Goal: Task Accomplishment & Management: Use online tool/utility

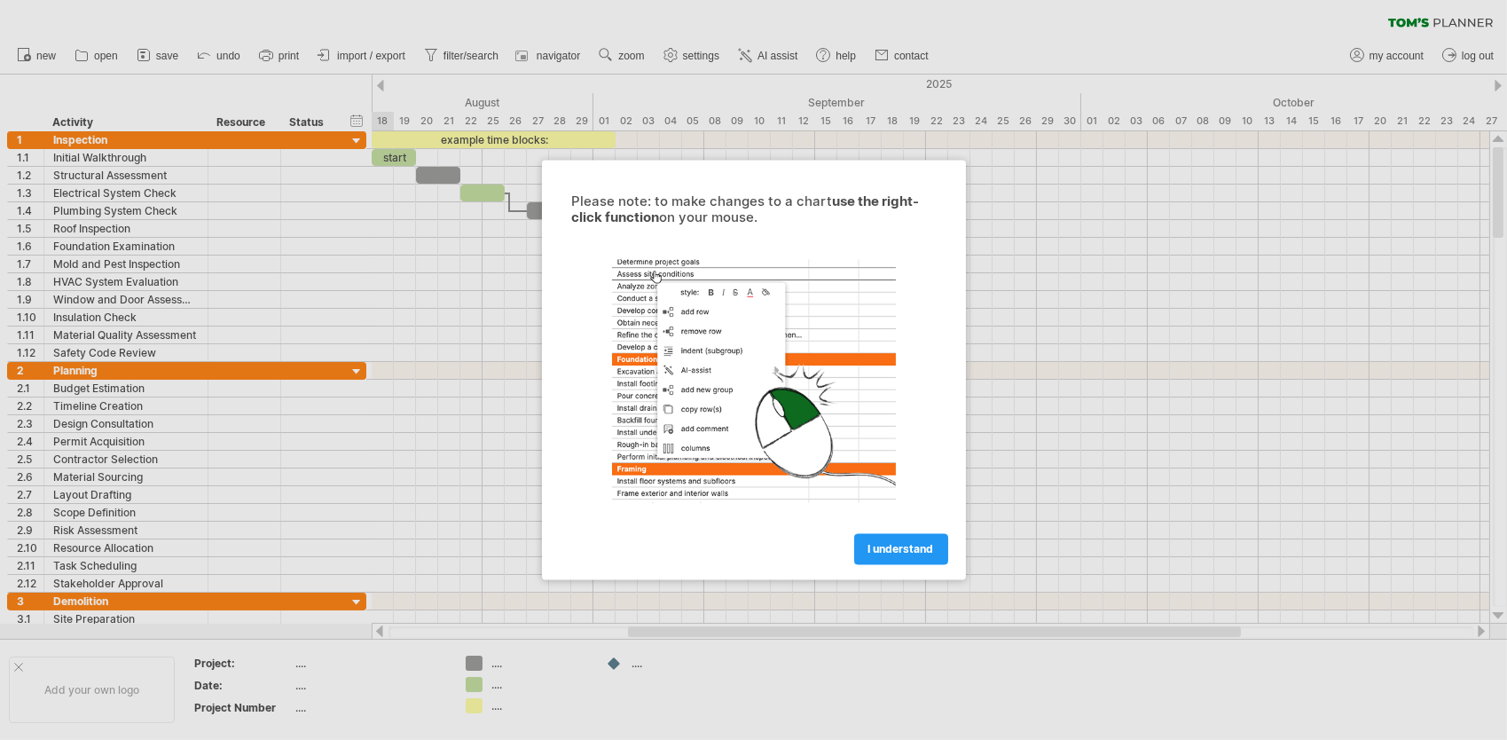
click at [923, 555] on link "I understand" at bounding box center [901, 549] width 94 height 31
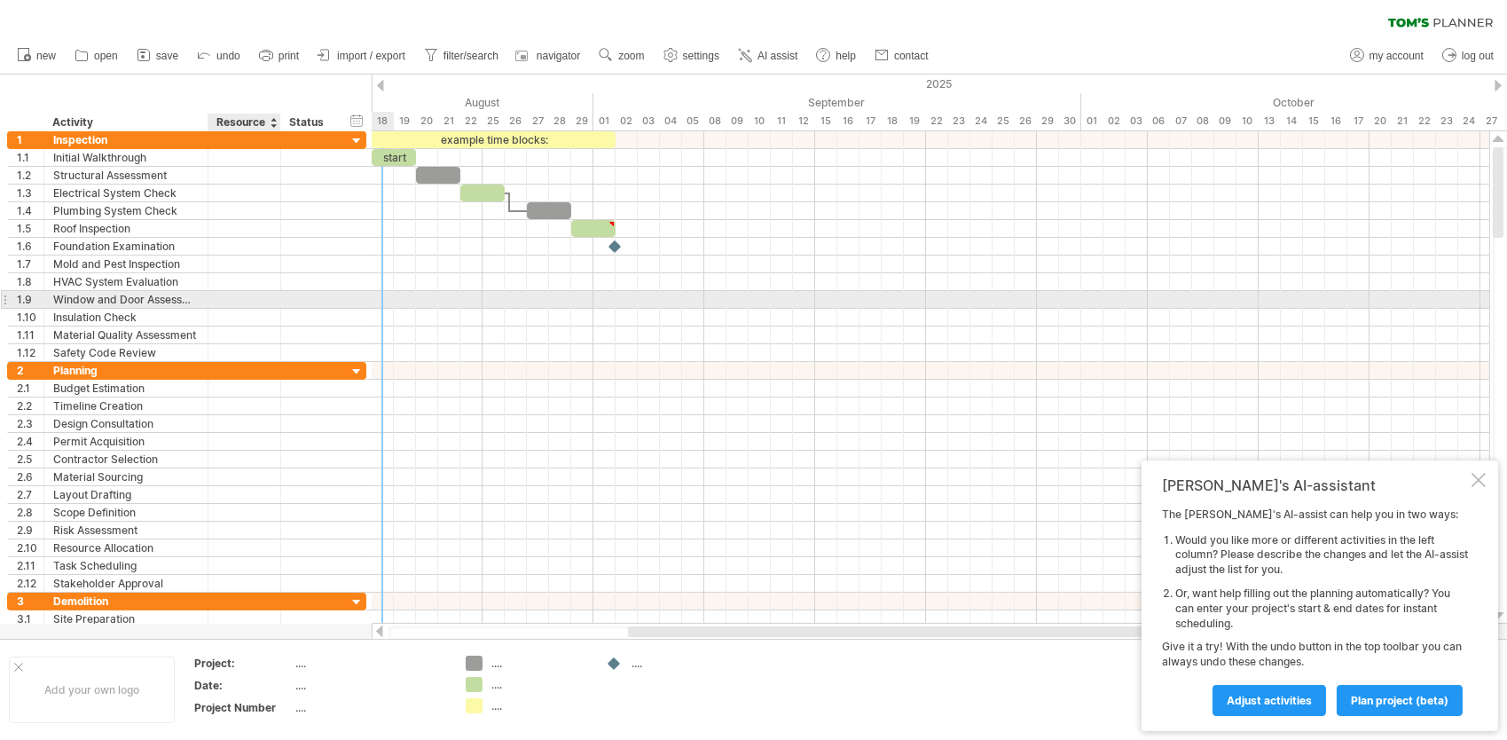
click at [247, 301] on div at bounding box center [244, 299] width 54 height 17
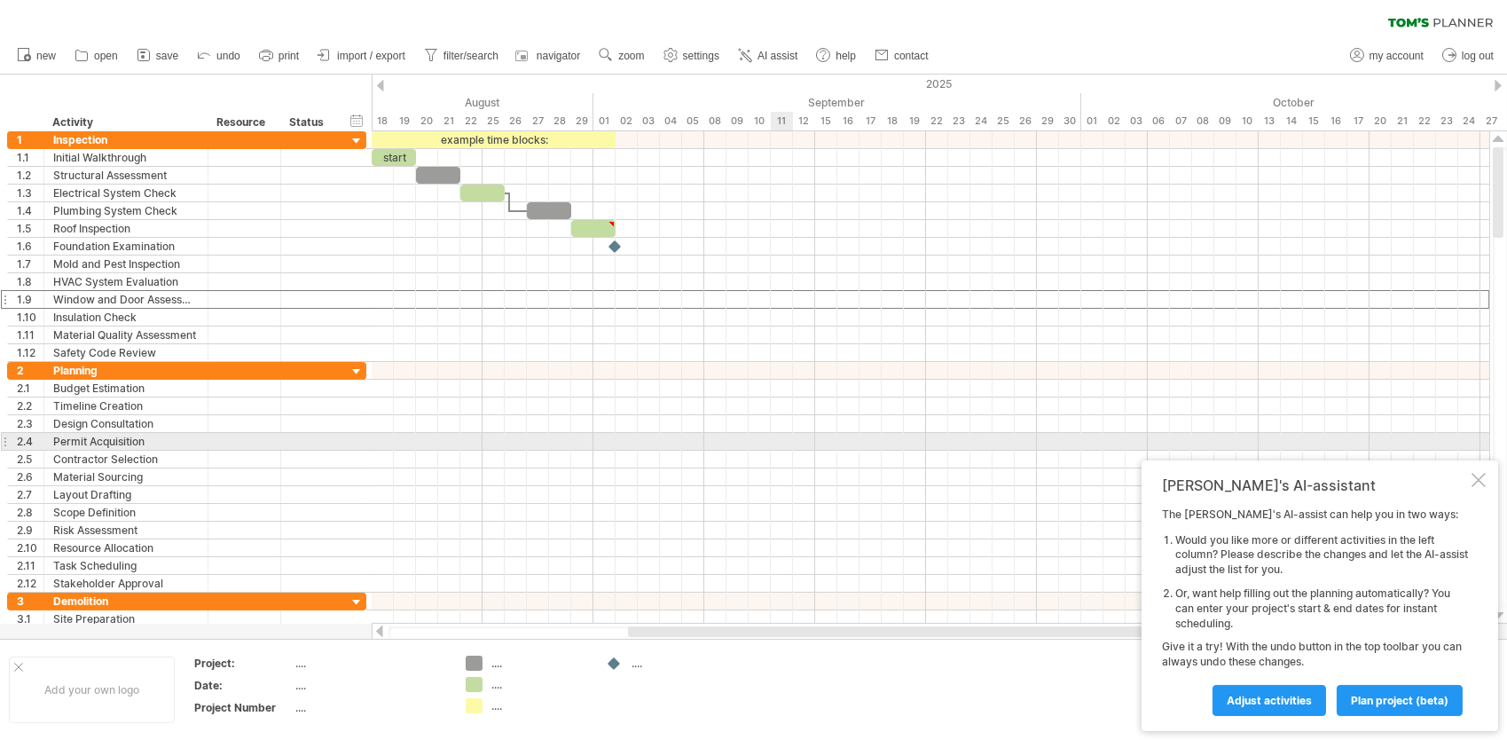
click at [779, 443] on div at bounding box center [931, 442] width 1118 height 18
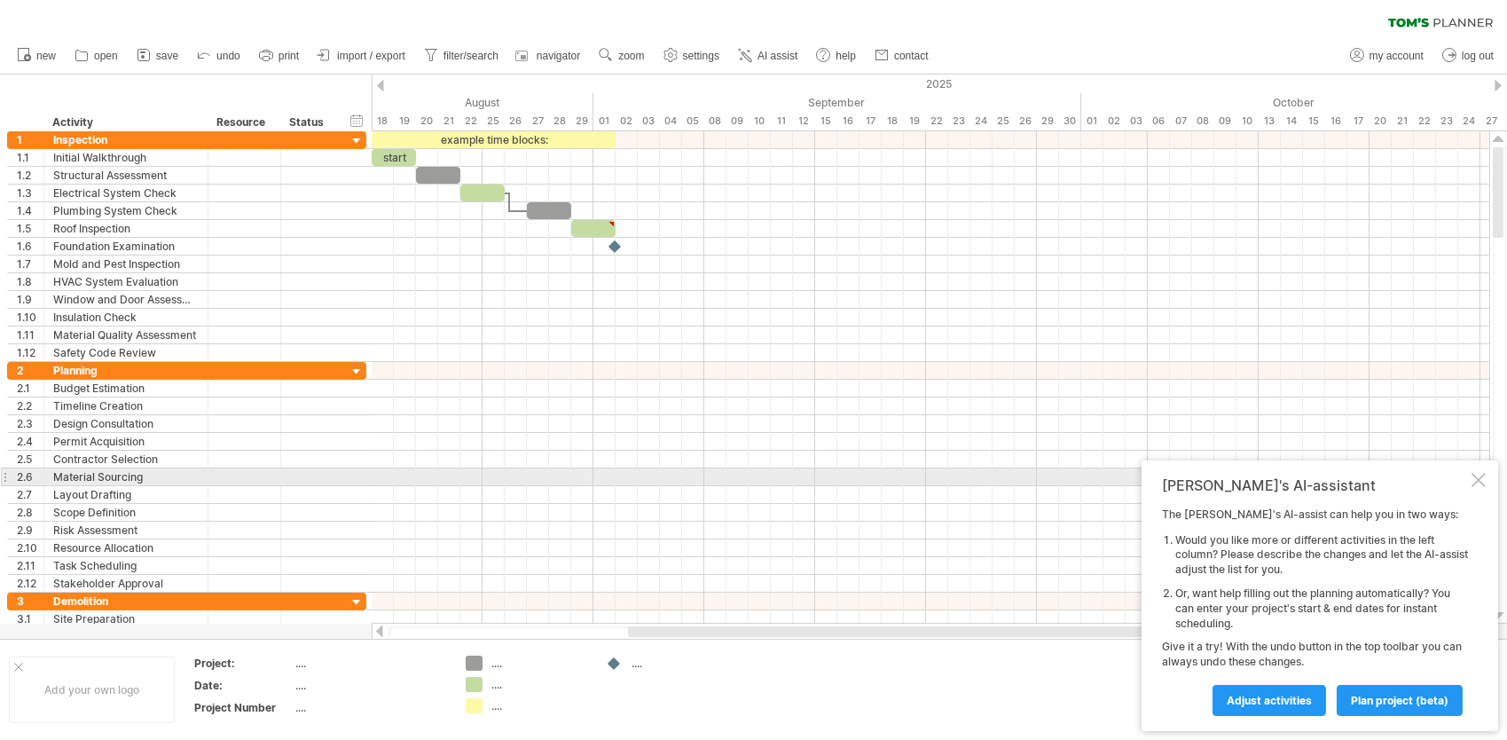
click at [1478, 484] on div at bounding box center [1479, 480] width 14 height 14
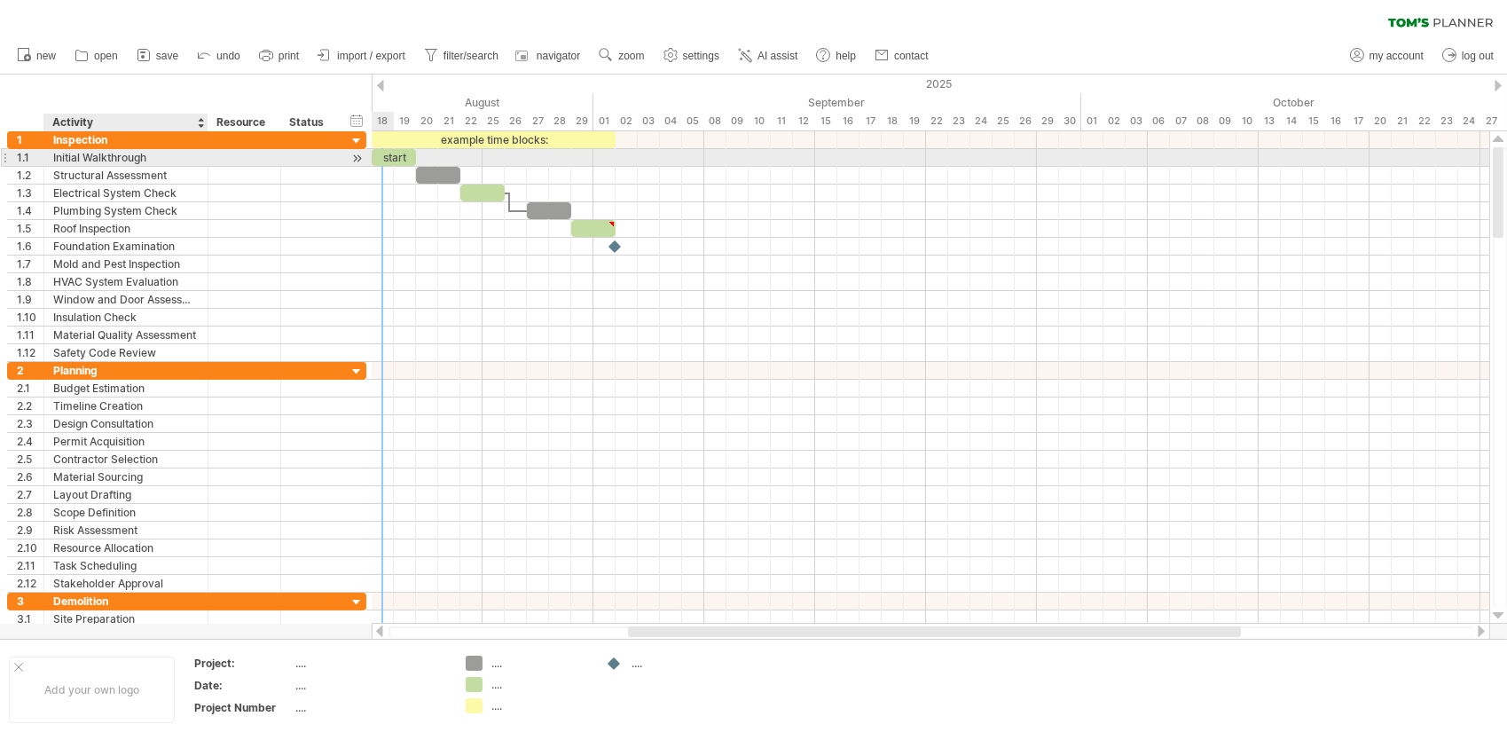
click at [156, 154] on div "Initial Walkthrough" at bounding box center [126, 157] width 146 height 17
type input "*"
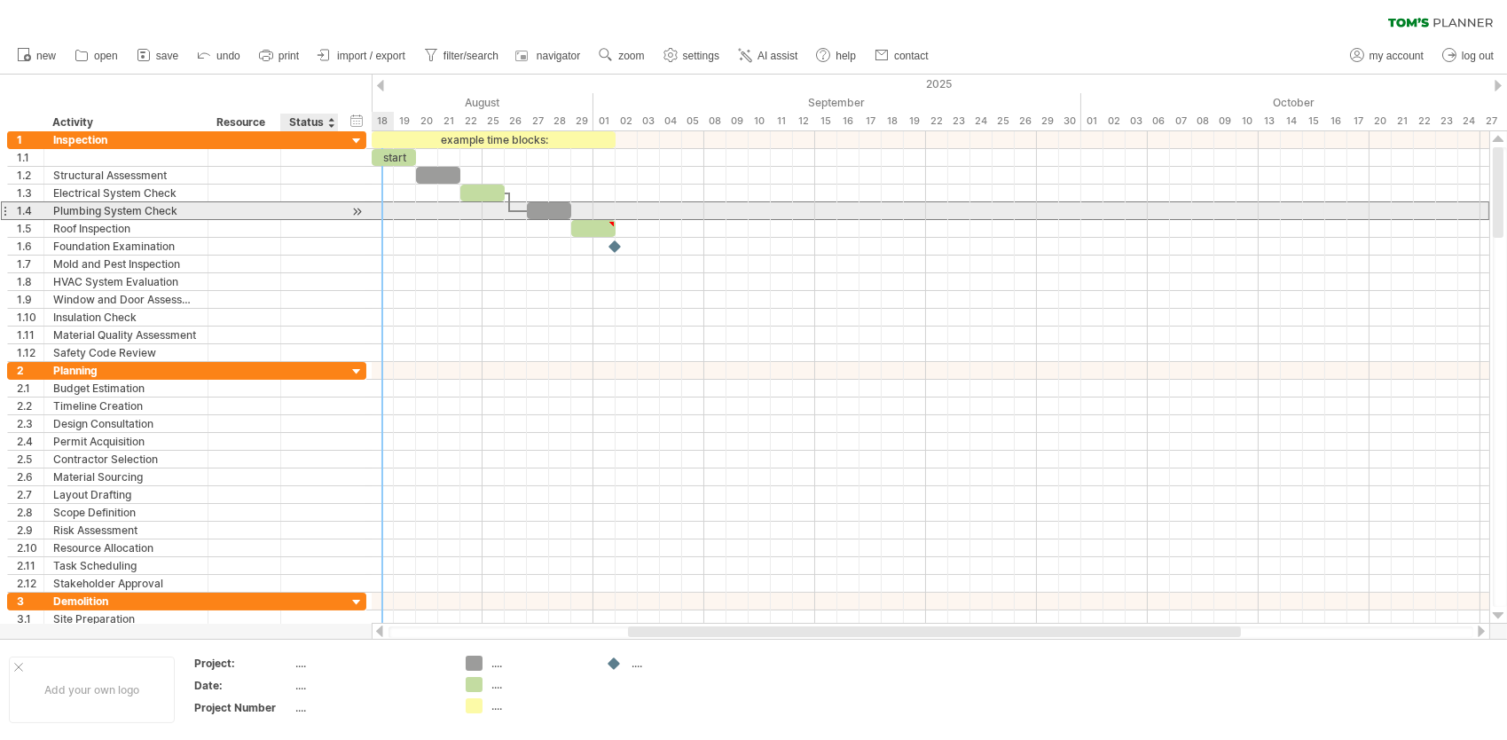
click at [314, 217] on div at bounding box center [309, 210] width 39 height 17
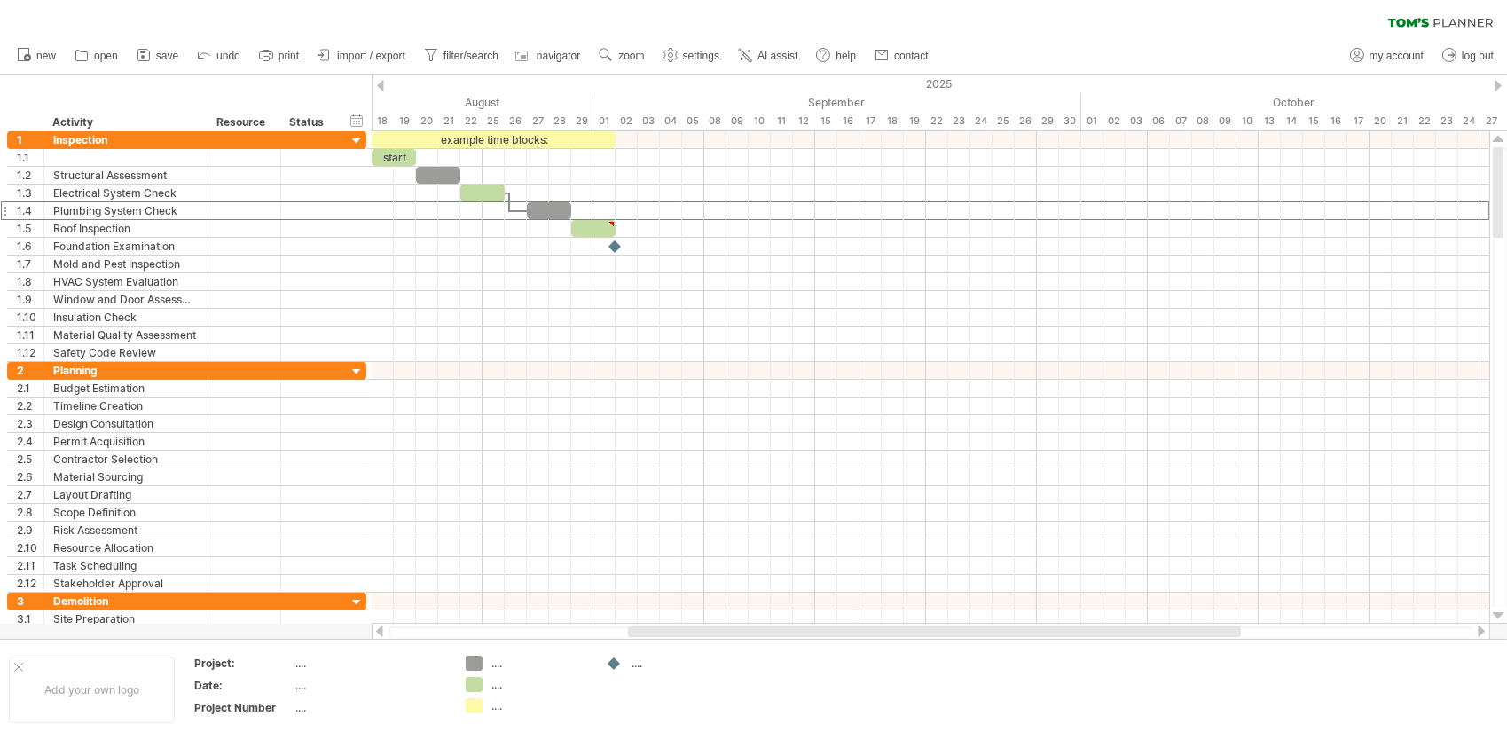
click at [381, 56] on span "import / export" at bounding box center [371, 56] width 68 height 12
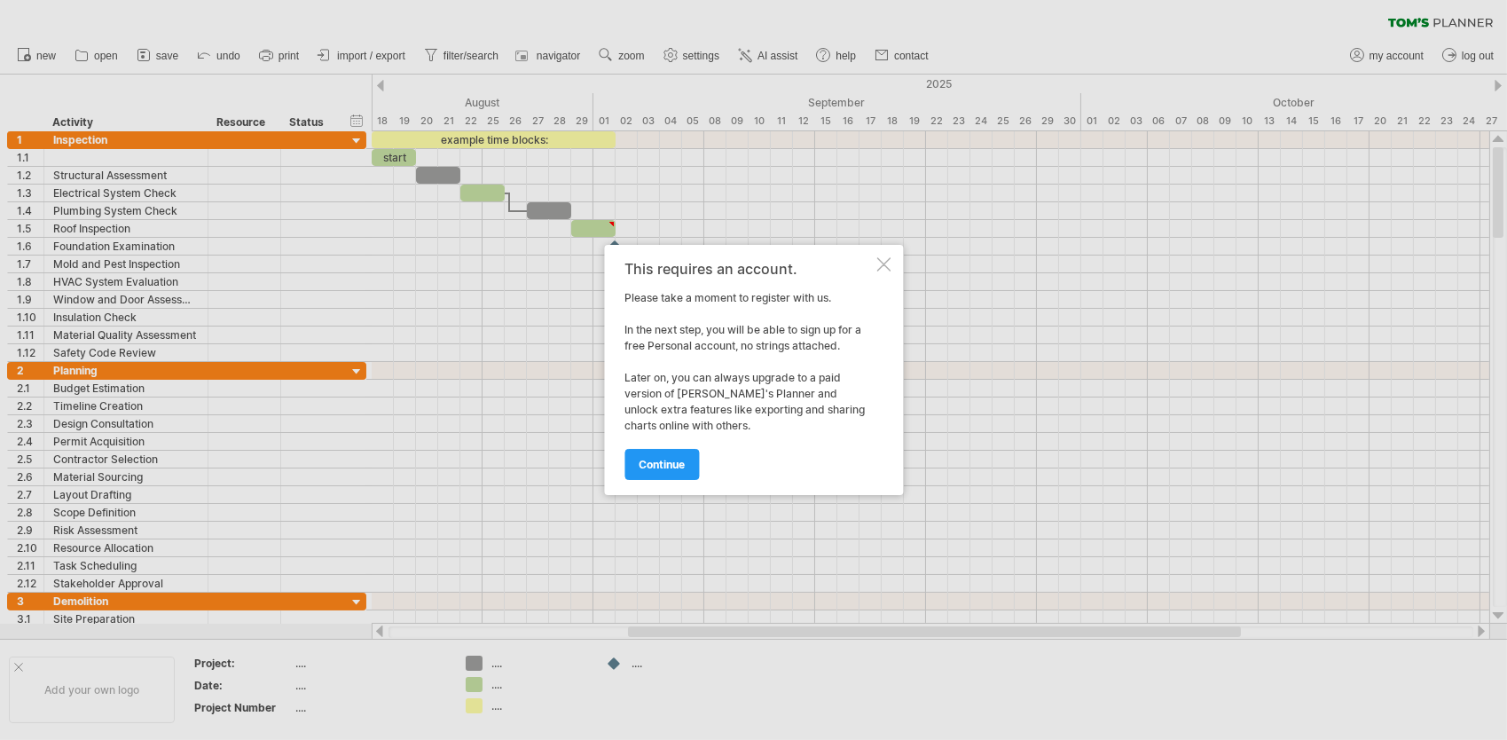
click at [680, 464] on span "continue" at bounding box center [662, 464] width 46 height 13
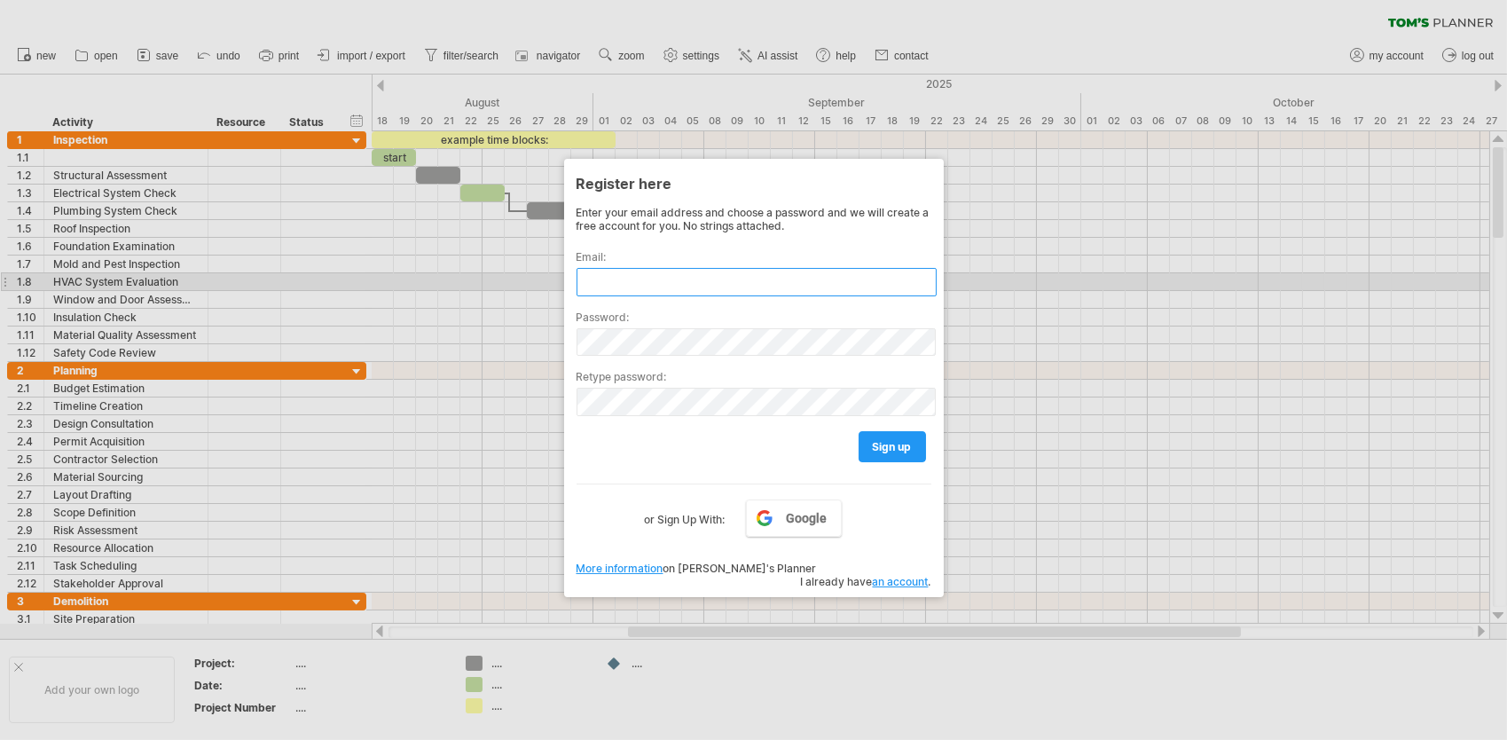
click at [608, 279] on input "text" at bounding box center [757, 282] width 360 height 28
type input "*"
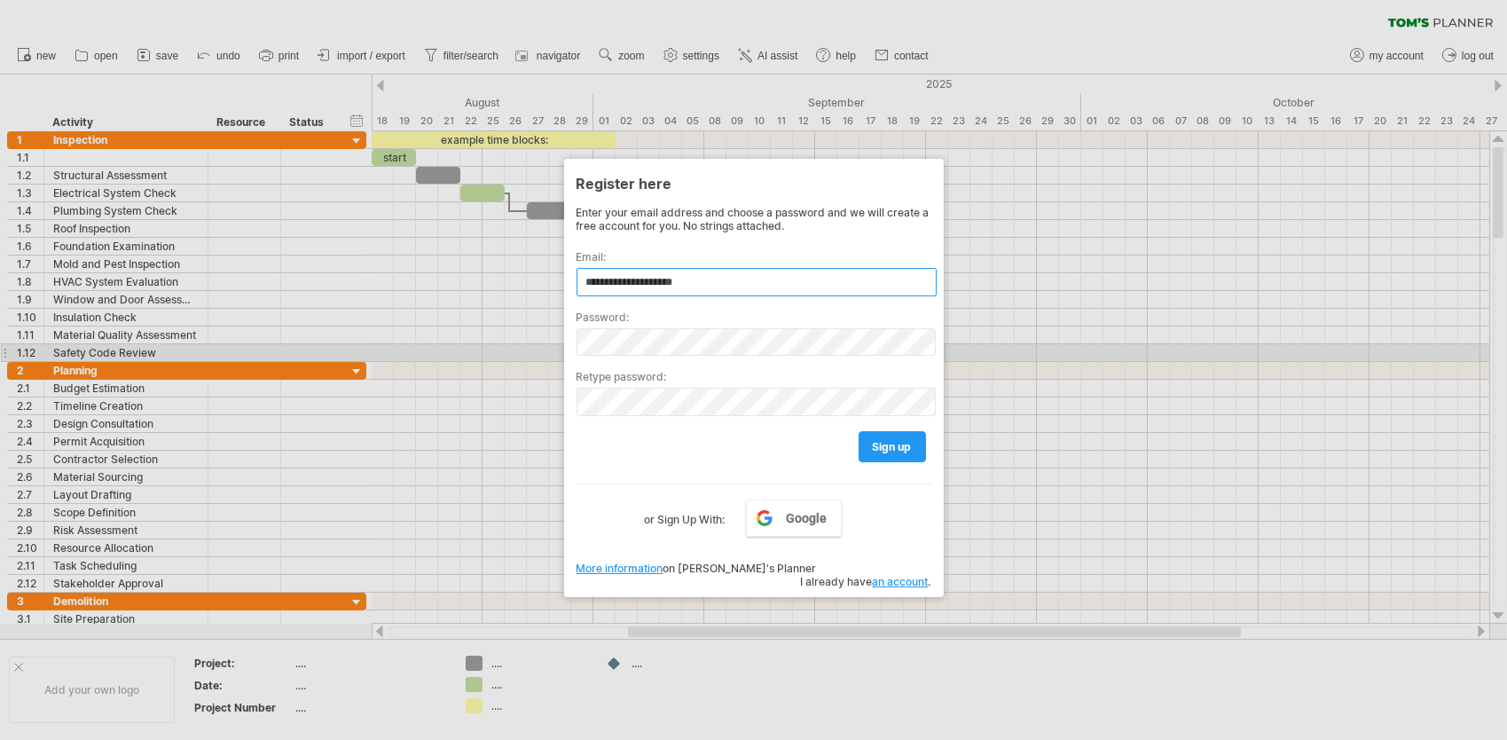
type input "**********"
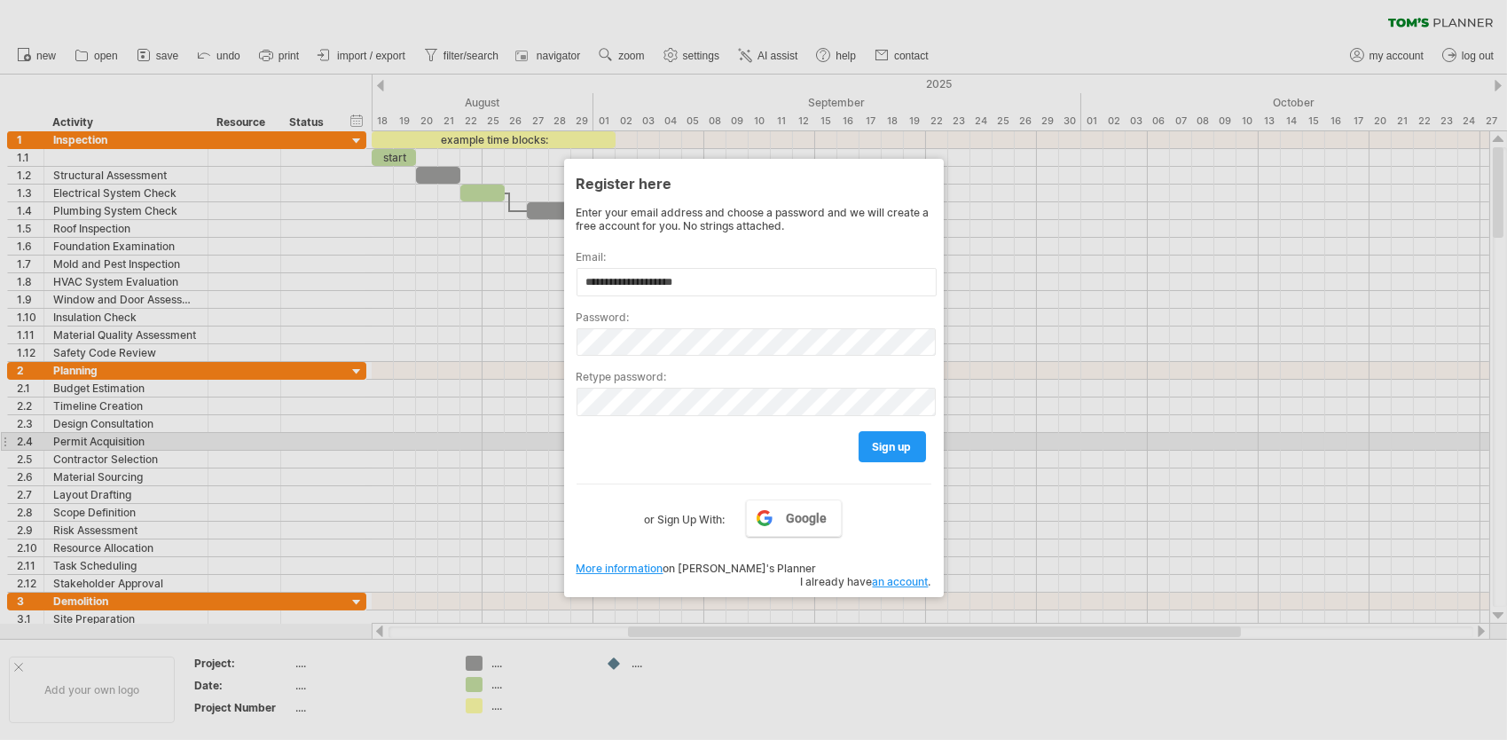
click at [885, 441] on span "sign up" at bounding box center [892, 446] width 39 height 13
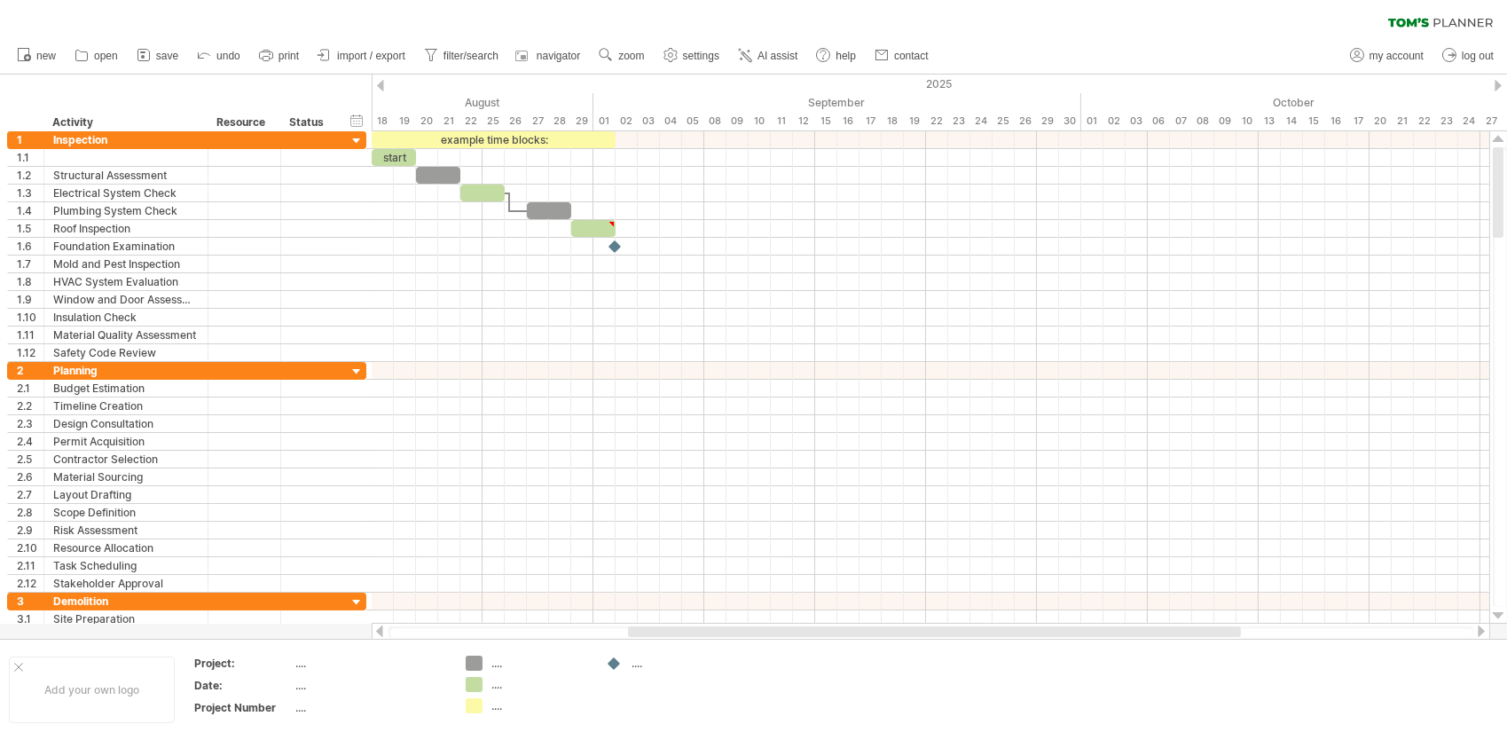
click at [382, 55] on span "import / export" at bounding box center [371, 56] width 68 height 12
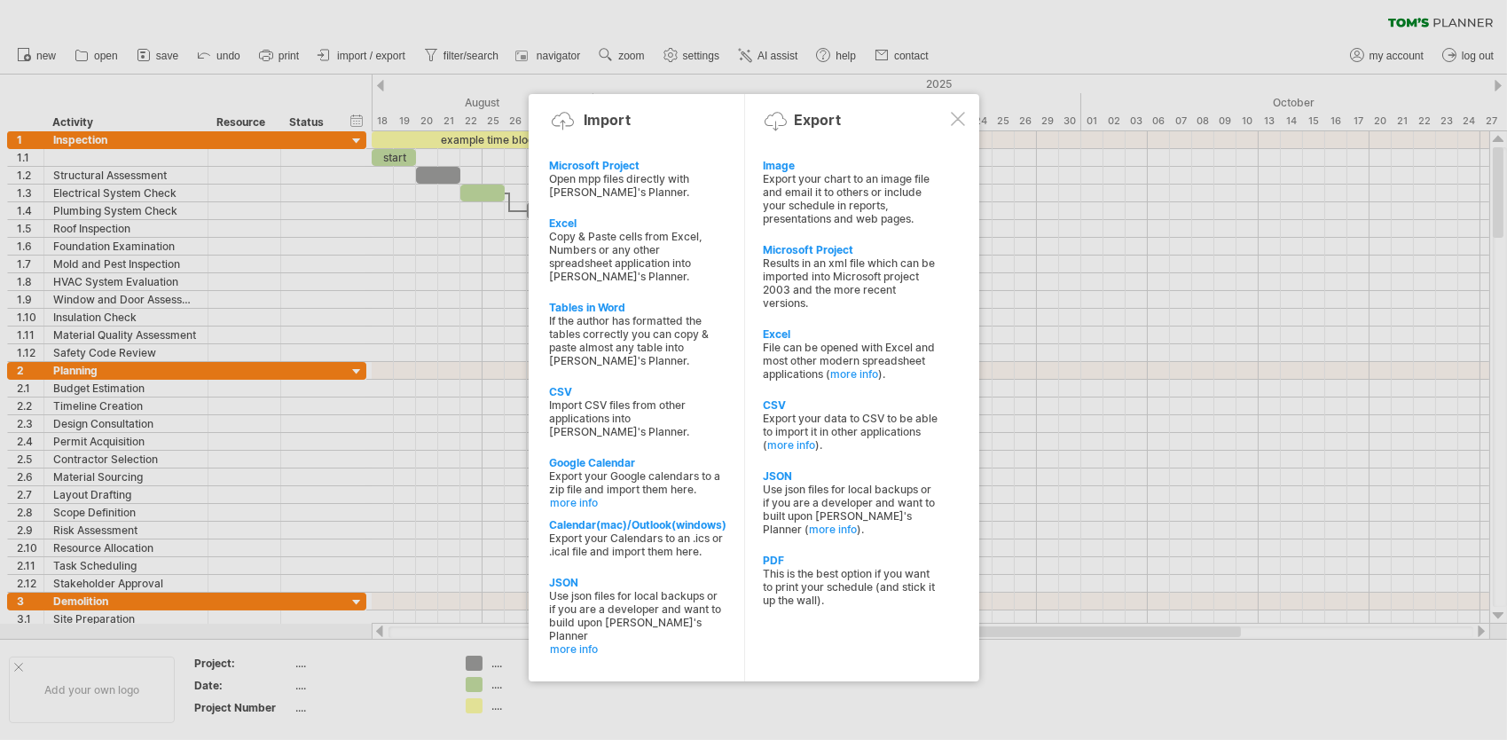
click at [627, 256] on div "Copy & Paste cells from Excel, Numbers or any other spreadsheet application int…" at bounding box center [638, 256] width 176 height 53
type textarea "**********"
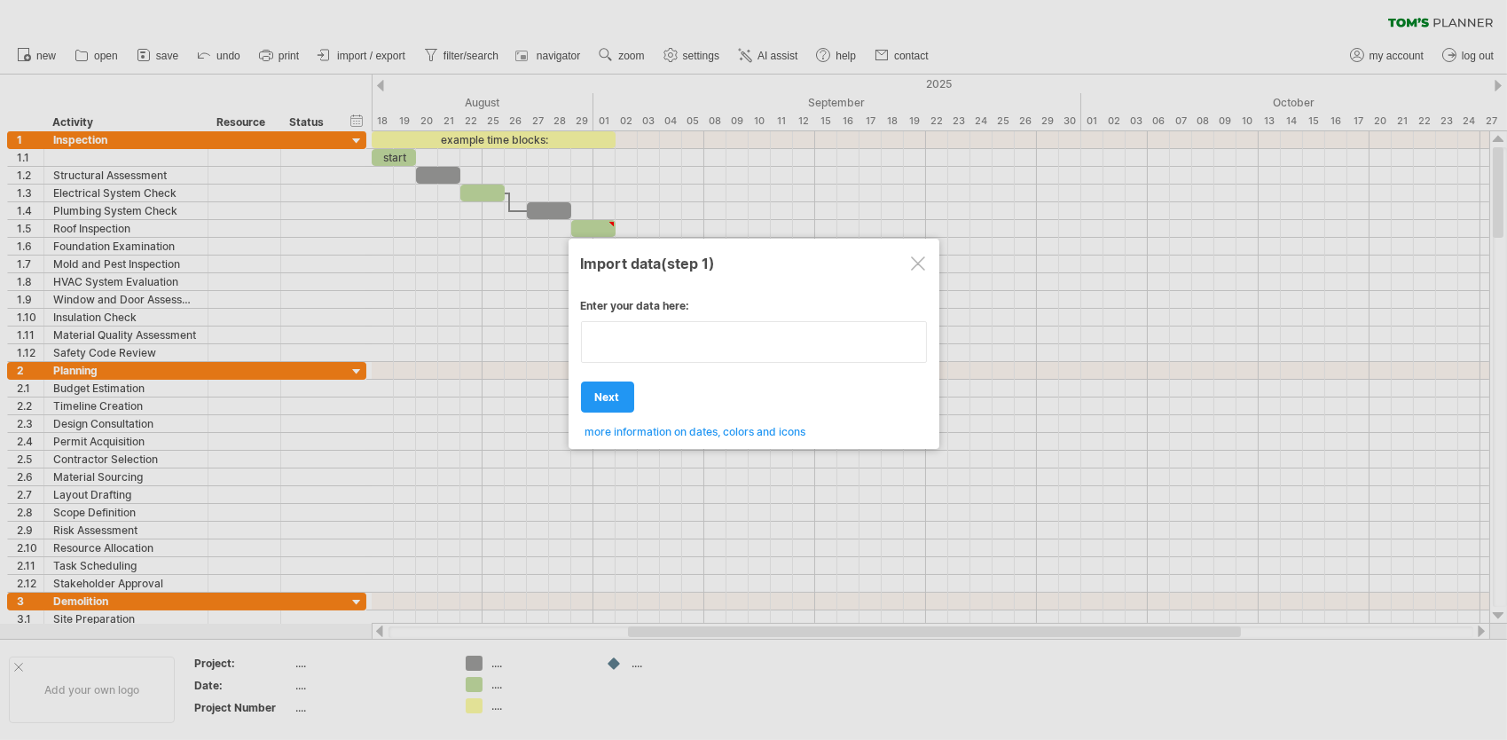
click at [648, 368] on div "Enter your data here: Your data: Weekend days ' mon tue Hide weekend days" at bounding box center [754, 362] width 346 height 153
type textarea "*"
click at [607, 401] on span "next" at bounding box center [607, 396] width 25 height 13
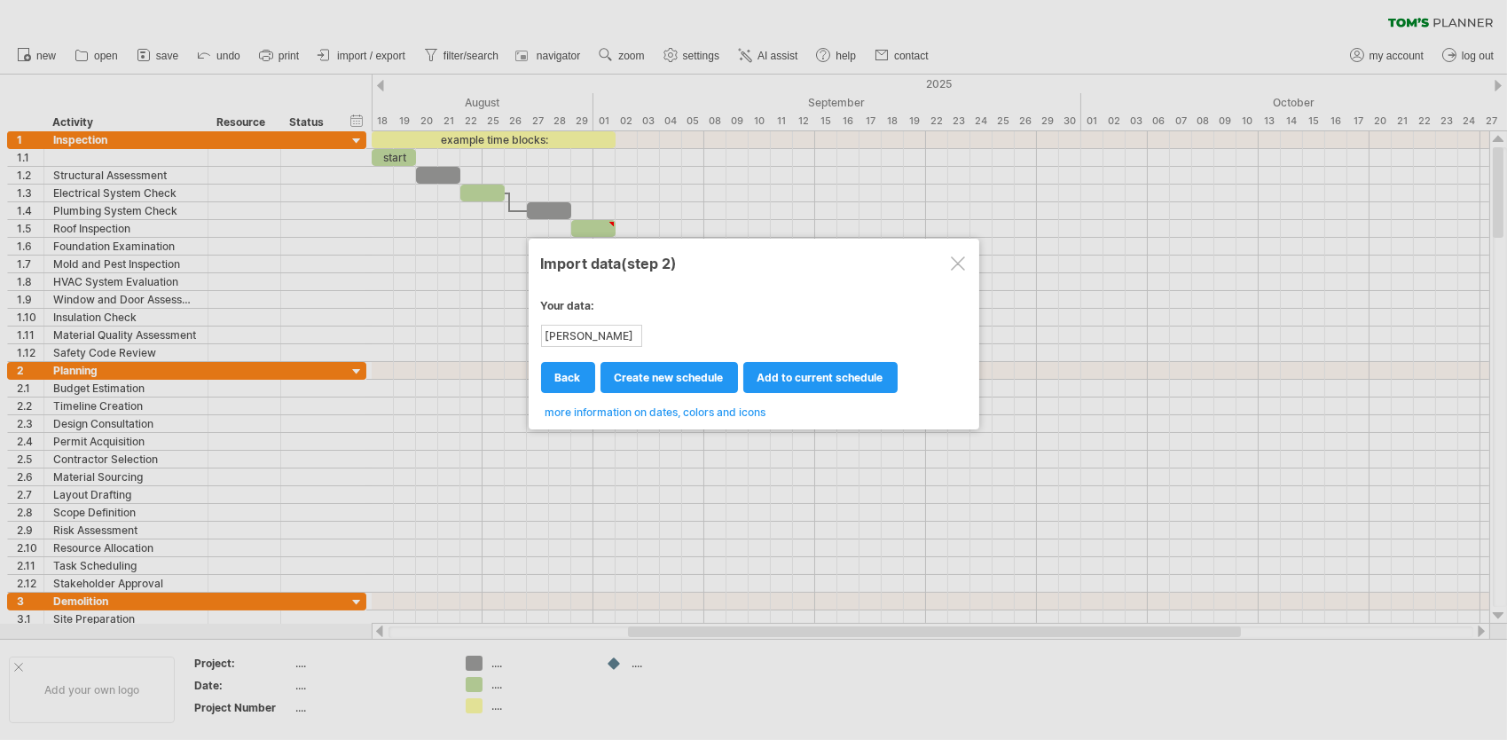
click at [578, 382] on link "back" at bounding box center [568, 377] width 54 height 31
type textarea "**********"
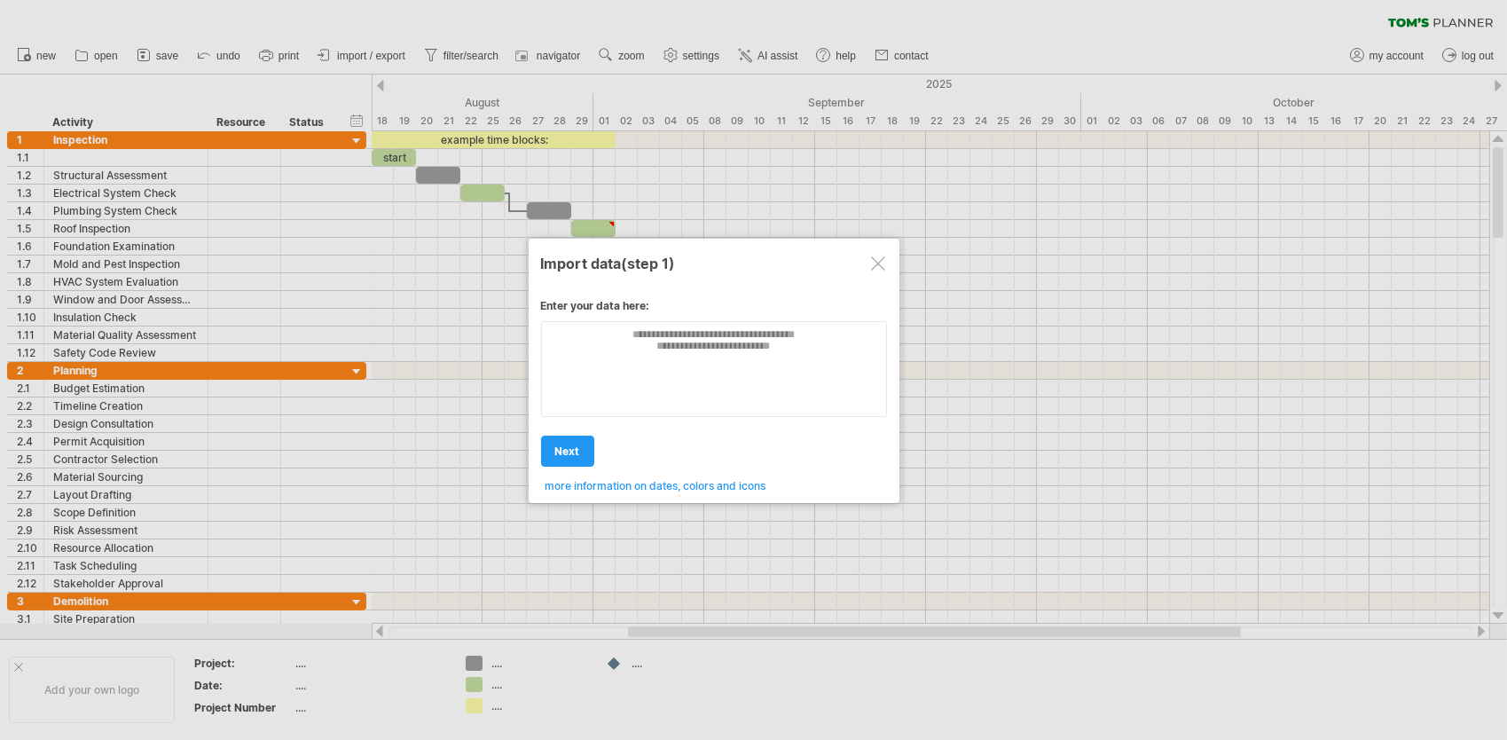
click at [876, 263] on div at bounding box center [878, 263] width 14 height 14
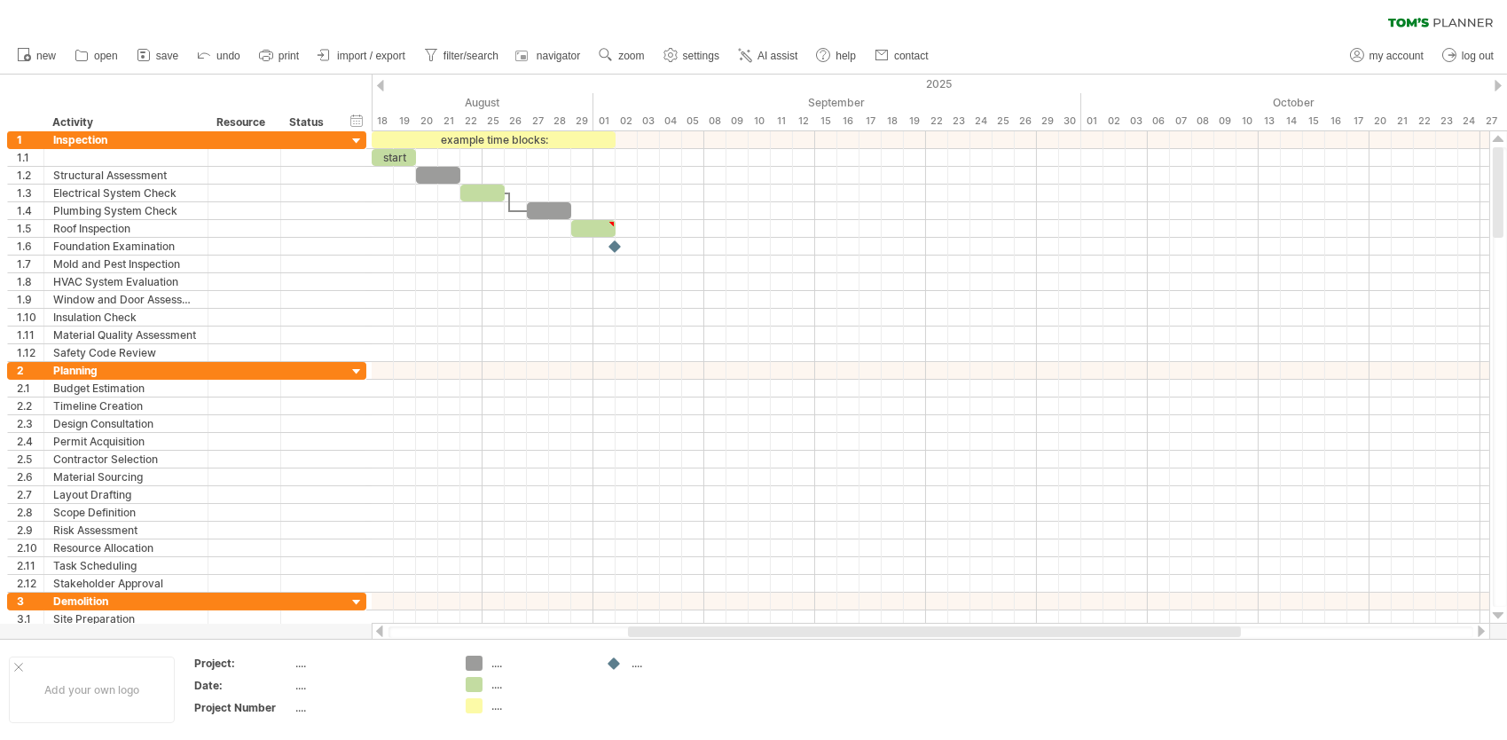
click at [358, 51] on span "import / export" at bounding box center [371, 56] width 68 height 12
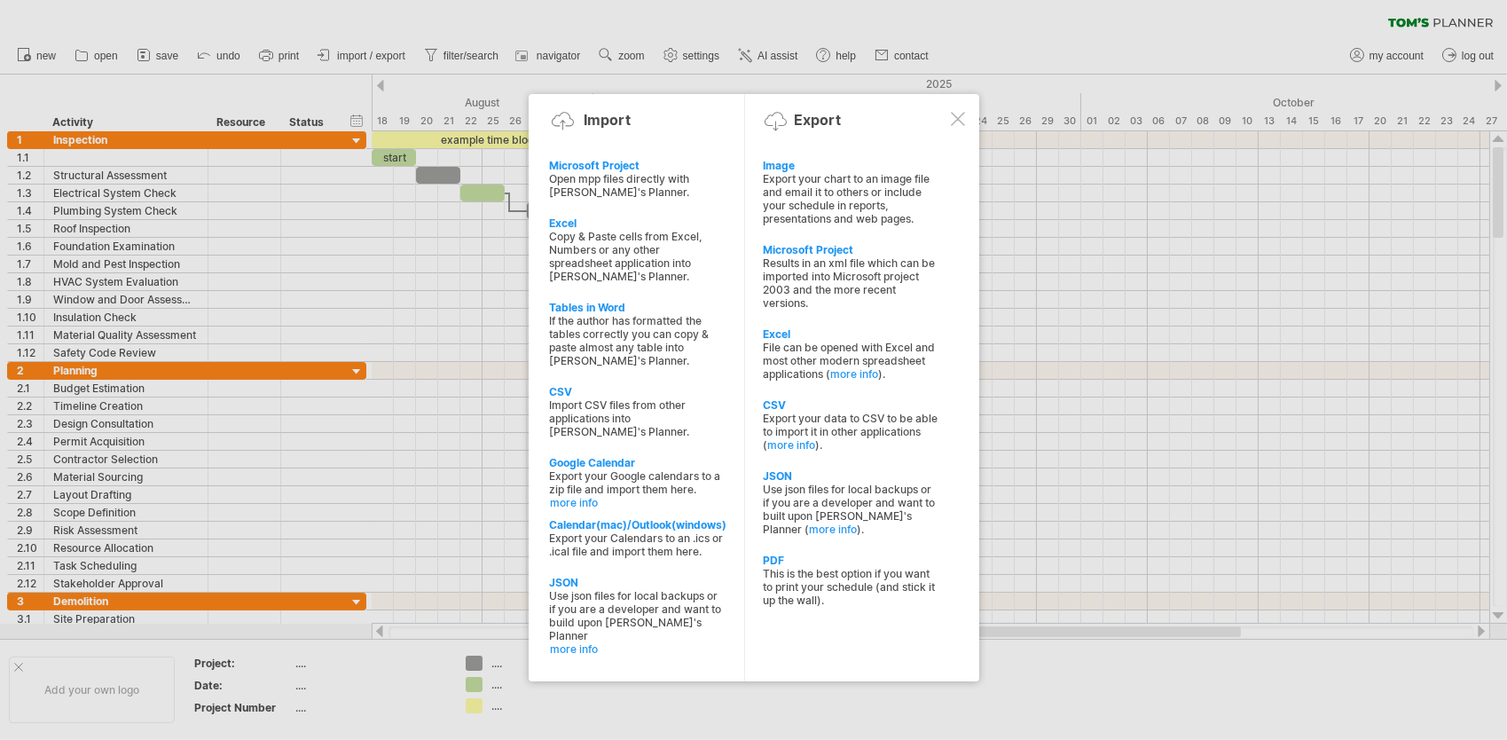
click at [804, 341] on div "File can be opened with Excel and most other modern spreadsheet applications ( …" at bounding box center [851, 361] width 176 height 40
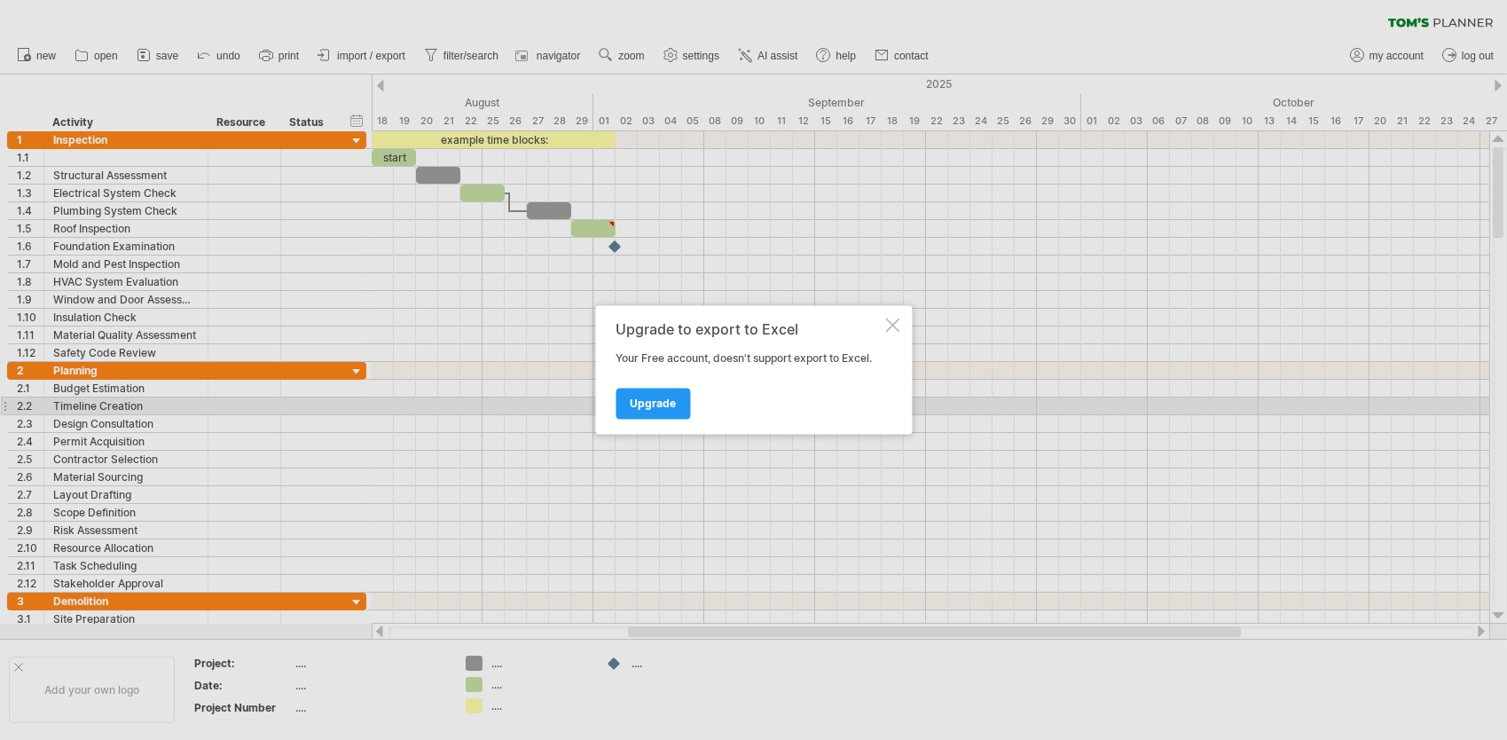
click at [652, 403] on span "Upgrade" at bounding box center [653, 403] width 46 height 13
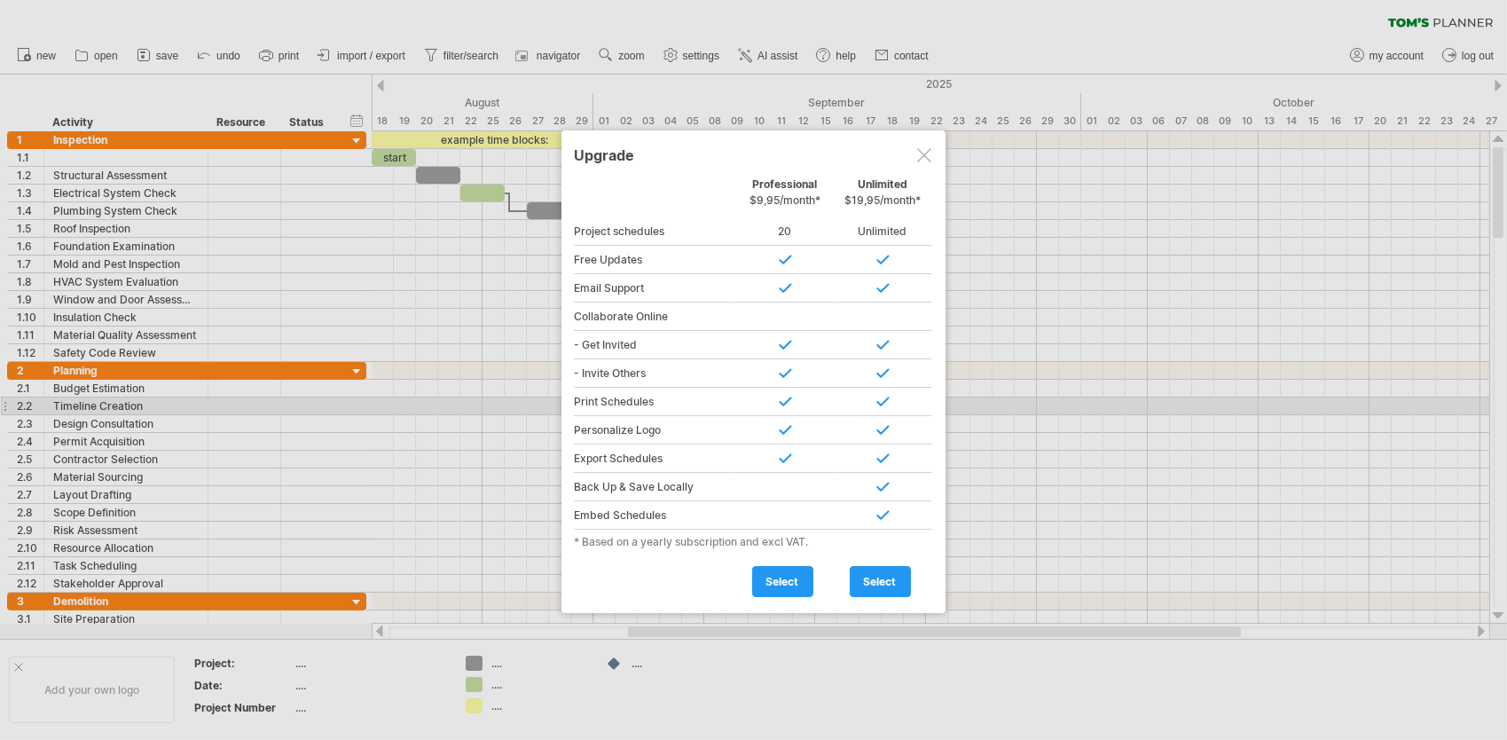
click at [919, 148] on div at bounding box center [924, 155] width 14 height 14
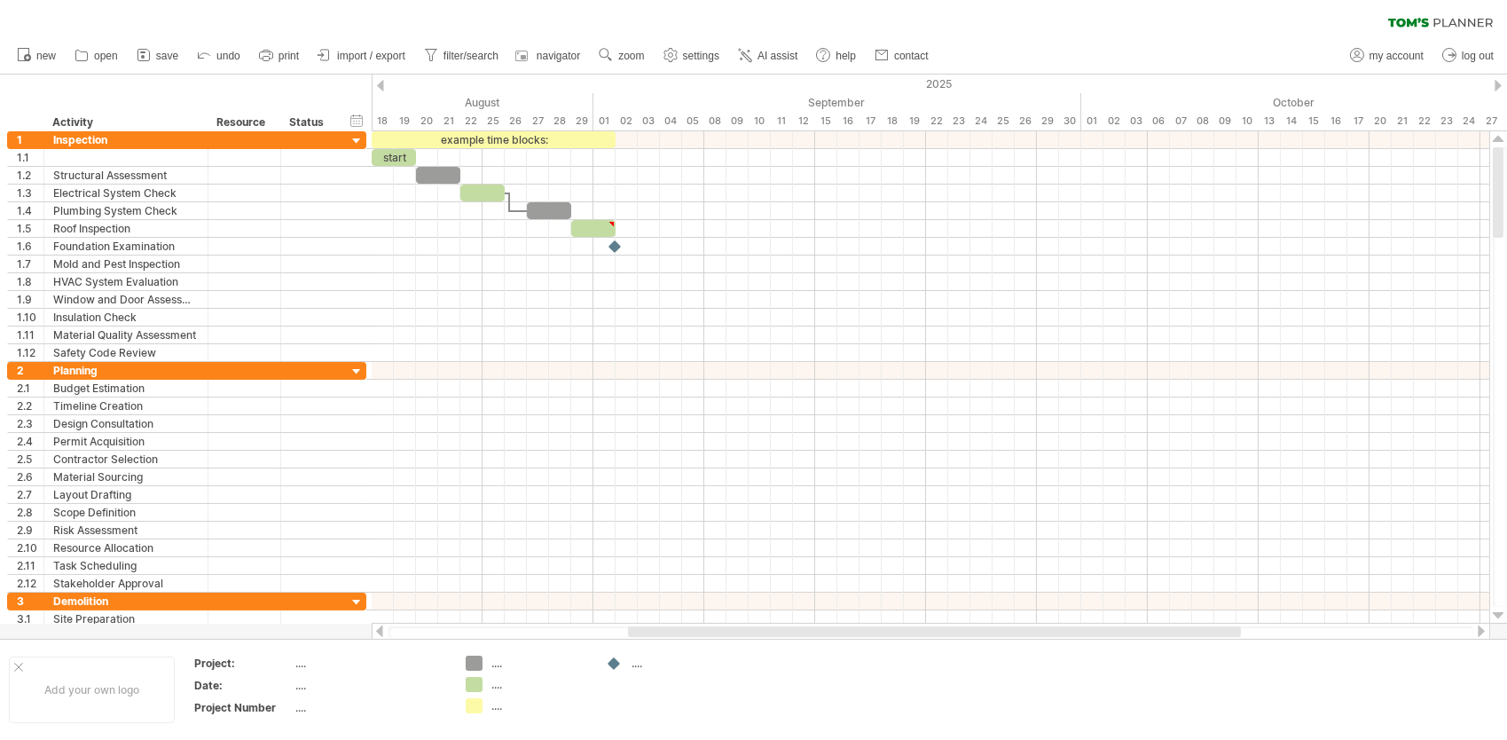
click at [279, 45] on link "print" at bounding box center [280, 55] width 50 height 23
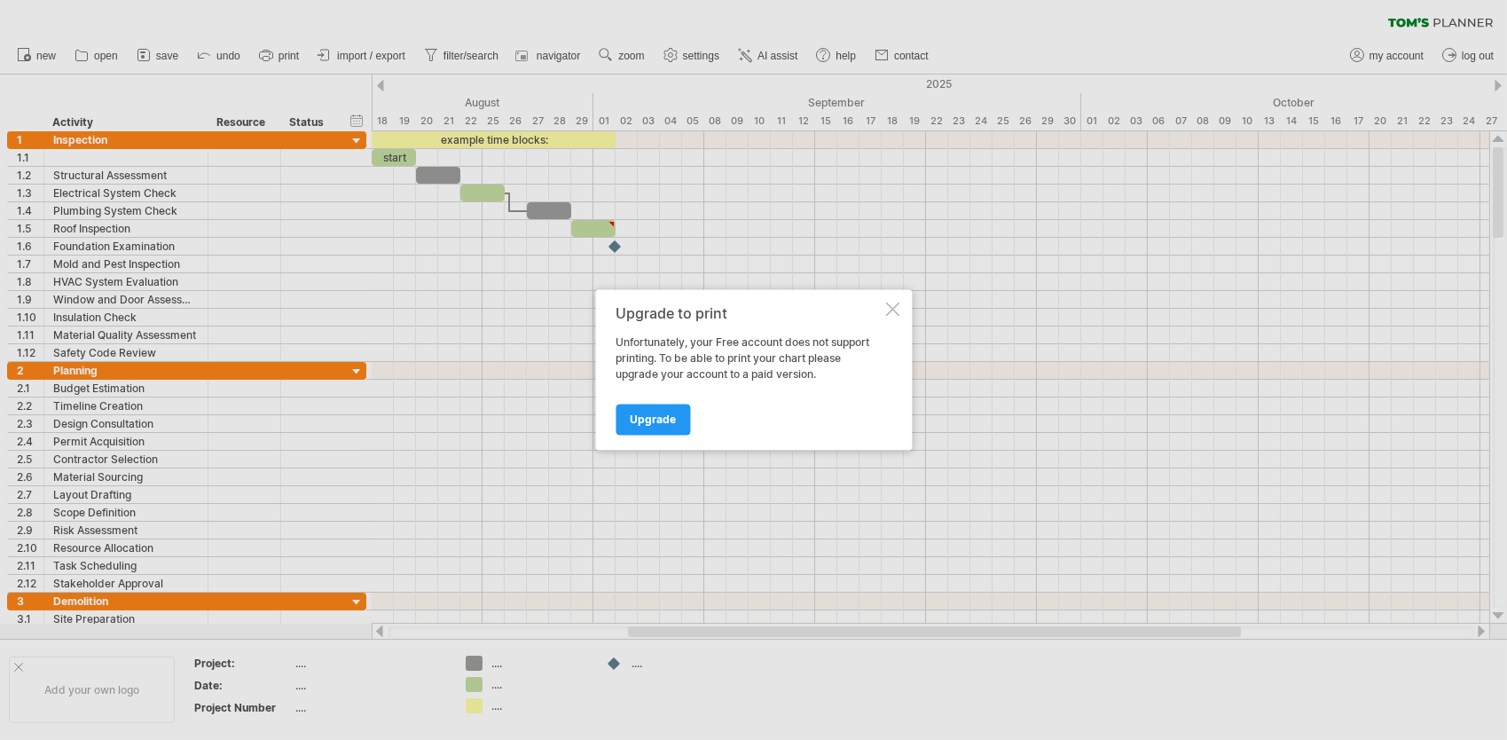
click at [886, 307] on div at bounding box center [892, 310] width 14 height 14
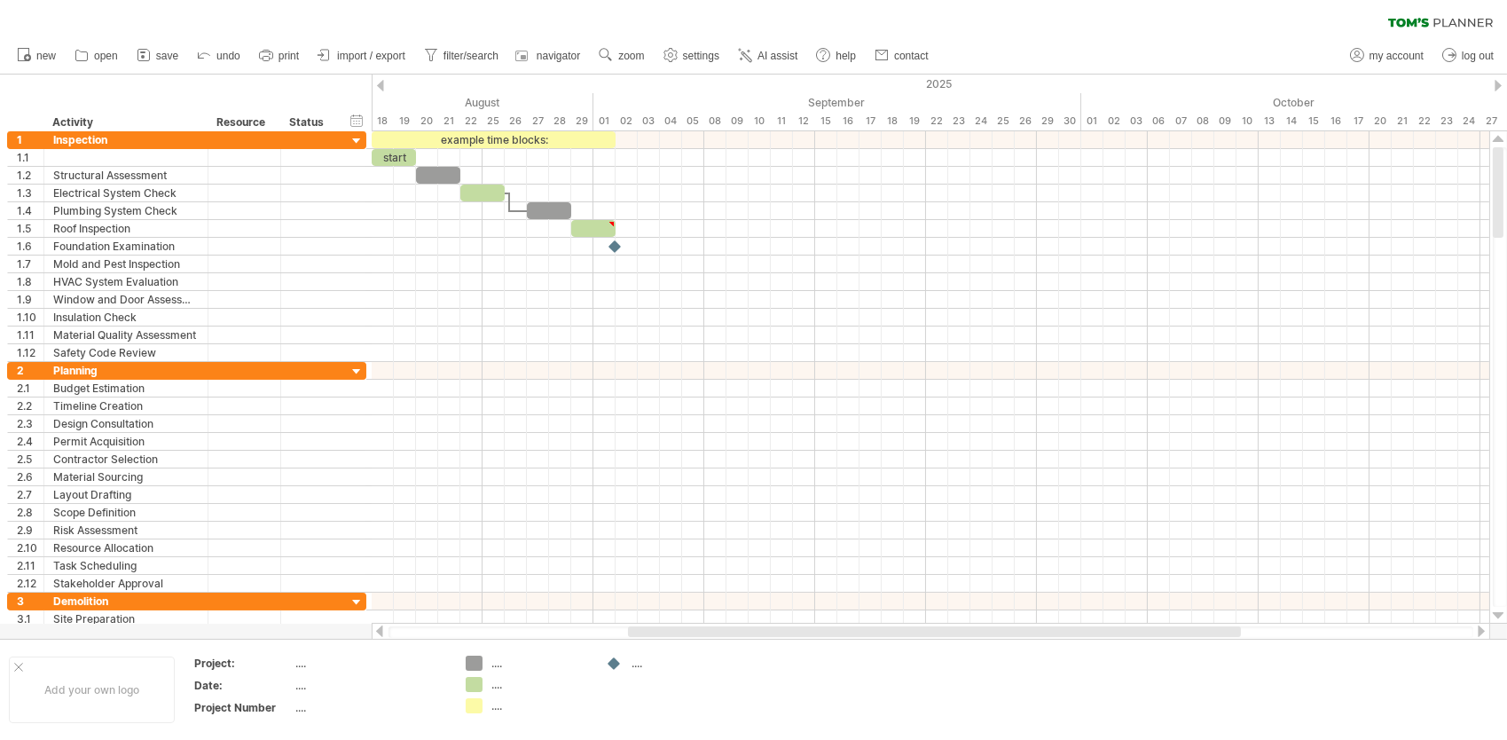
click at [107, 58] on span "open" at bounding box center [106, 56] width 24 height 12
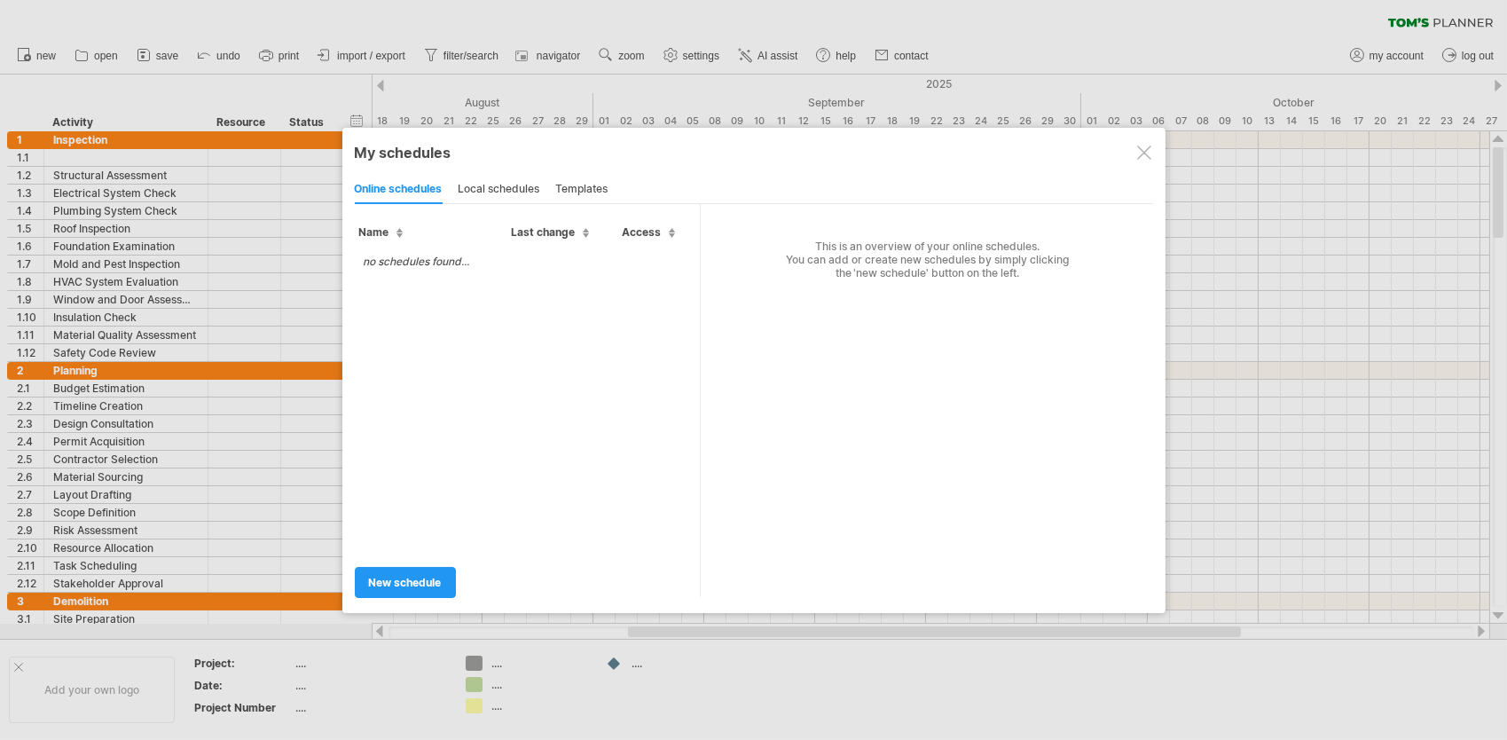
click at [584, 192] on div "templates" at bounding box center [582, 190] width 52 height 28
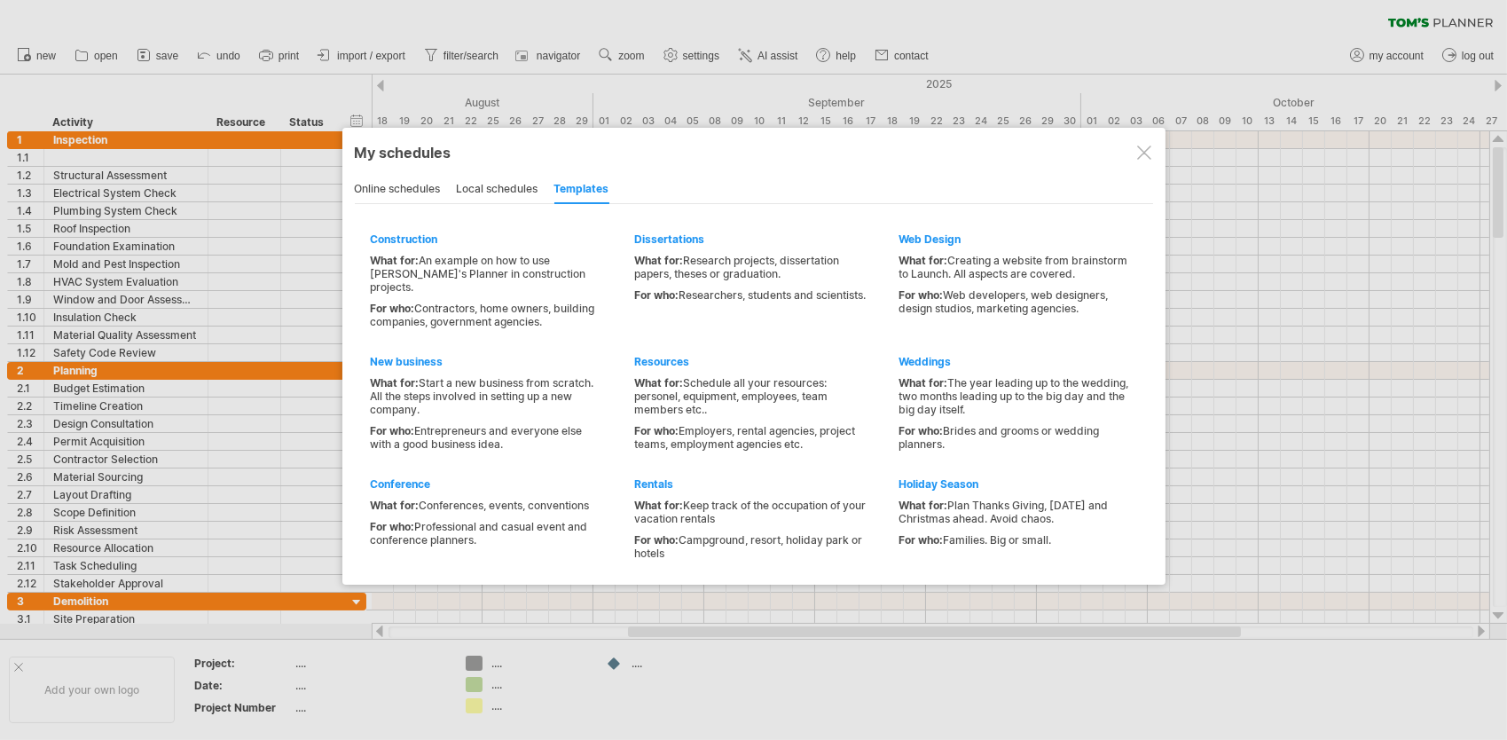
click at [288, 279] on div at bounding box center [753, 370] width 1507 height 740
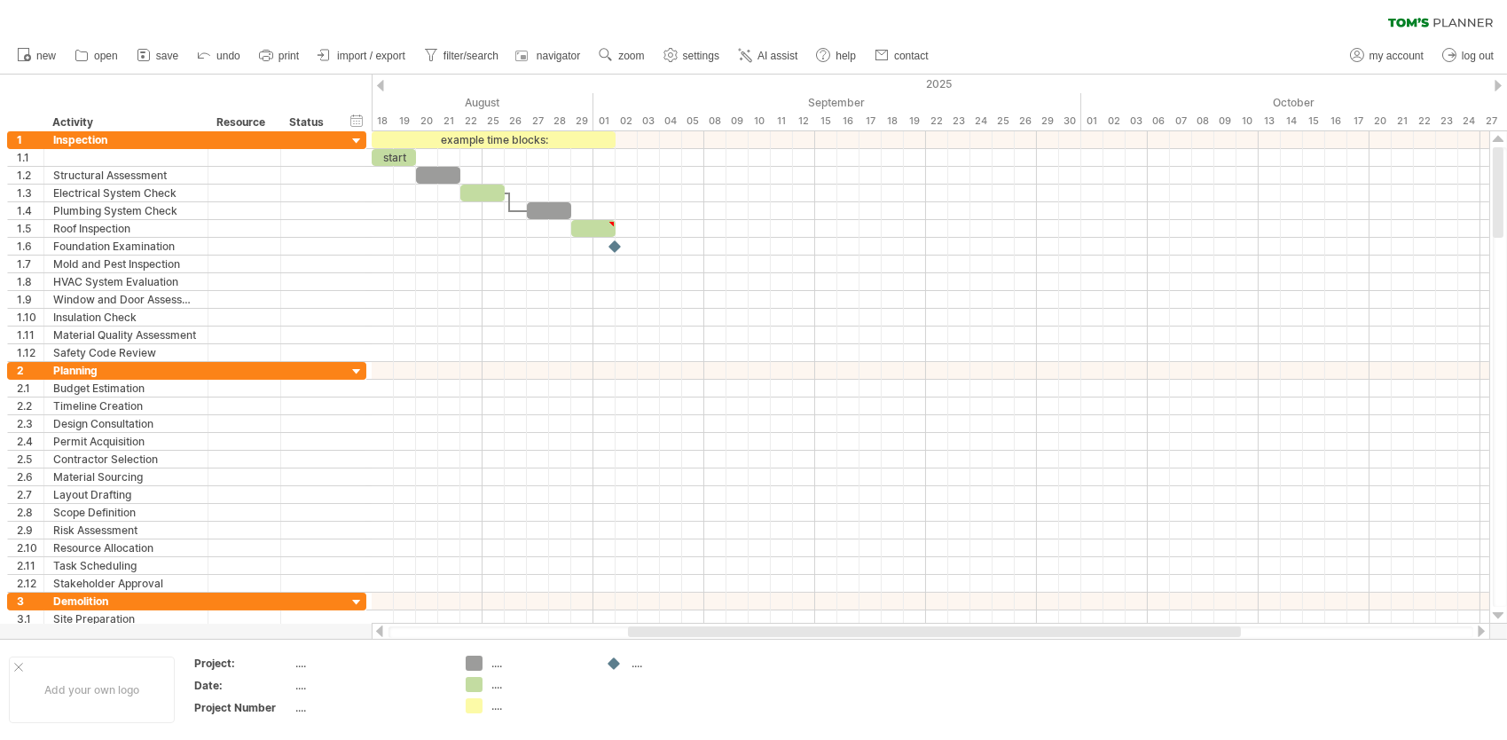
click at [1480, 631] on div at bounding box center [1482, 632] width 14 height 12
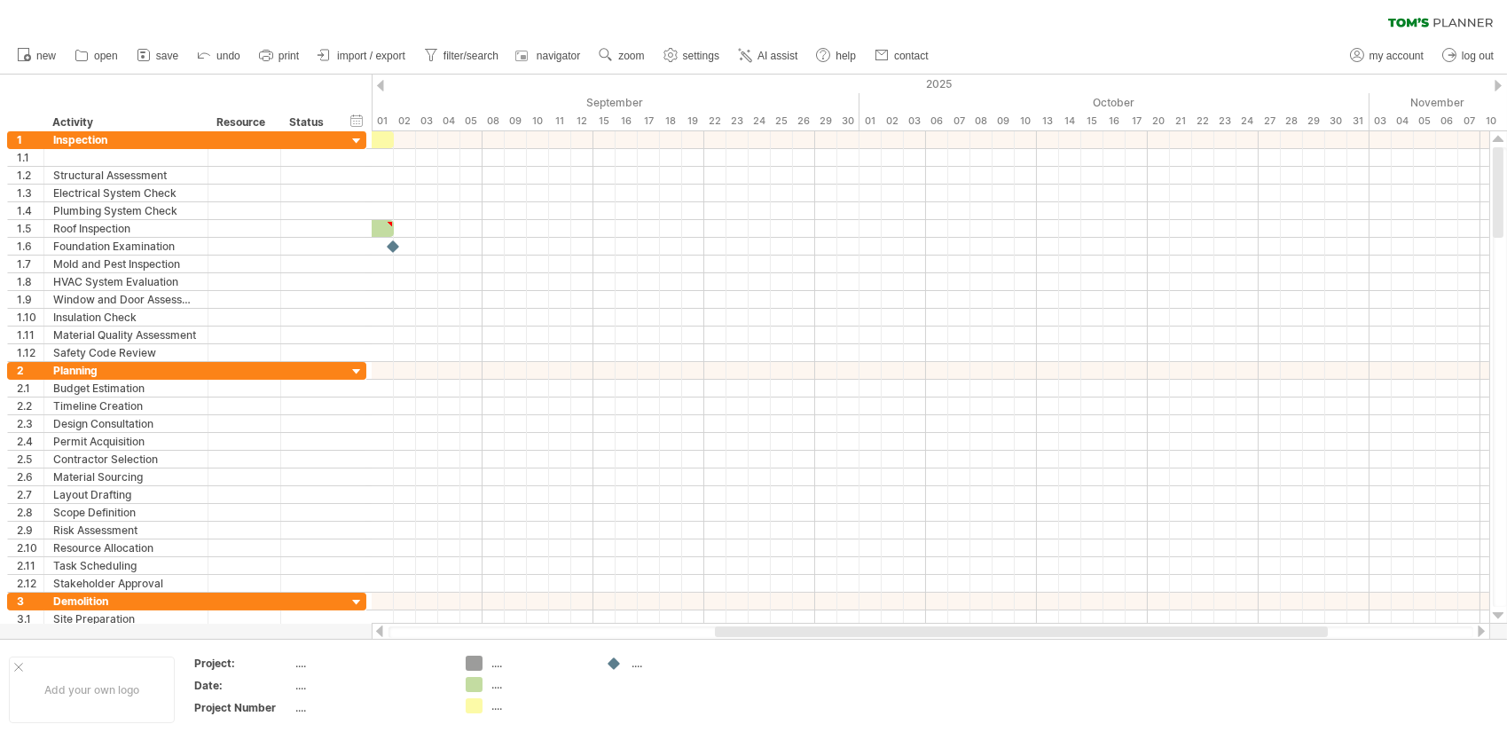
click at [1480, 631] on div at bounding box center [1482, 632] width 14 height 12
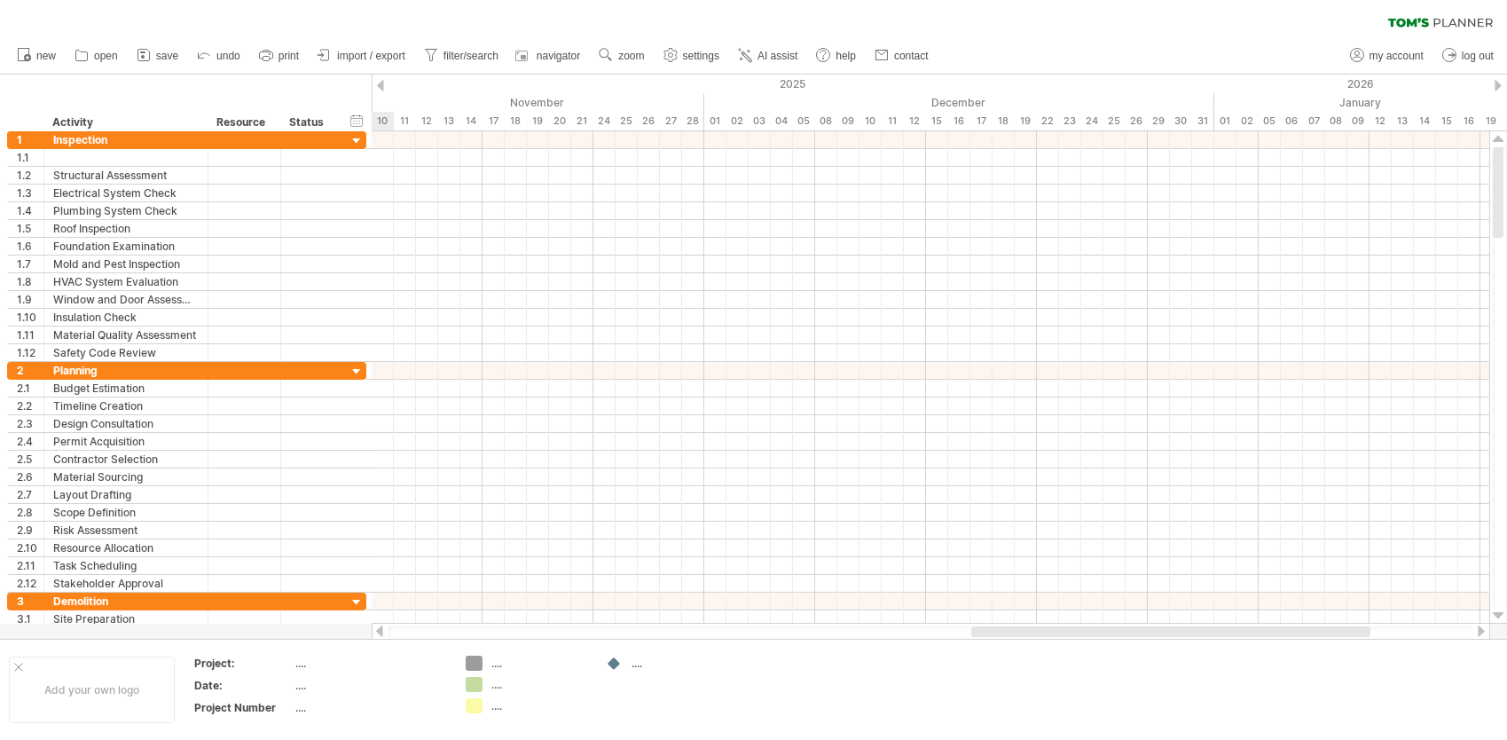
click at [1480, 631] on div at bounding box center [1482, 632] width 14 height 12
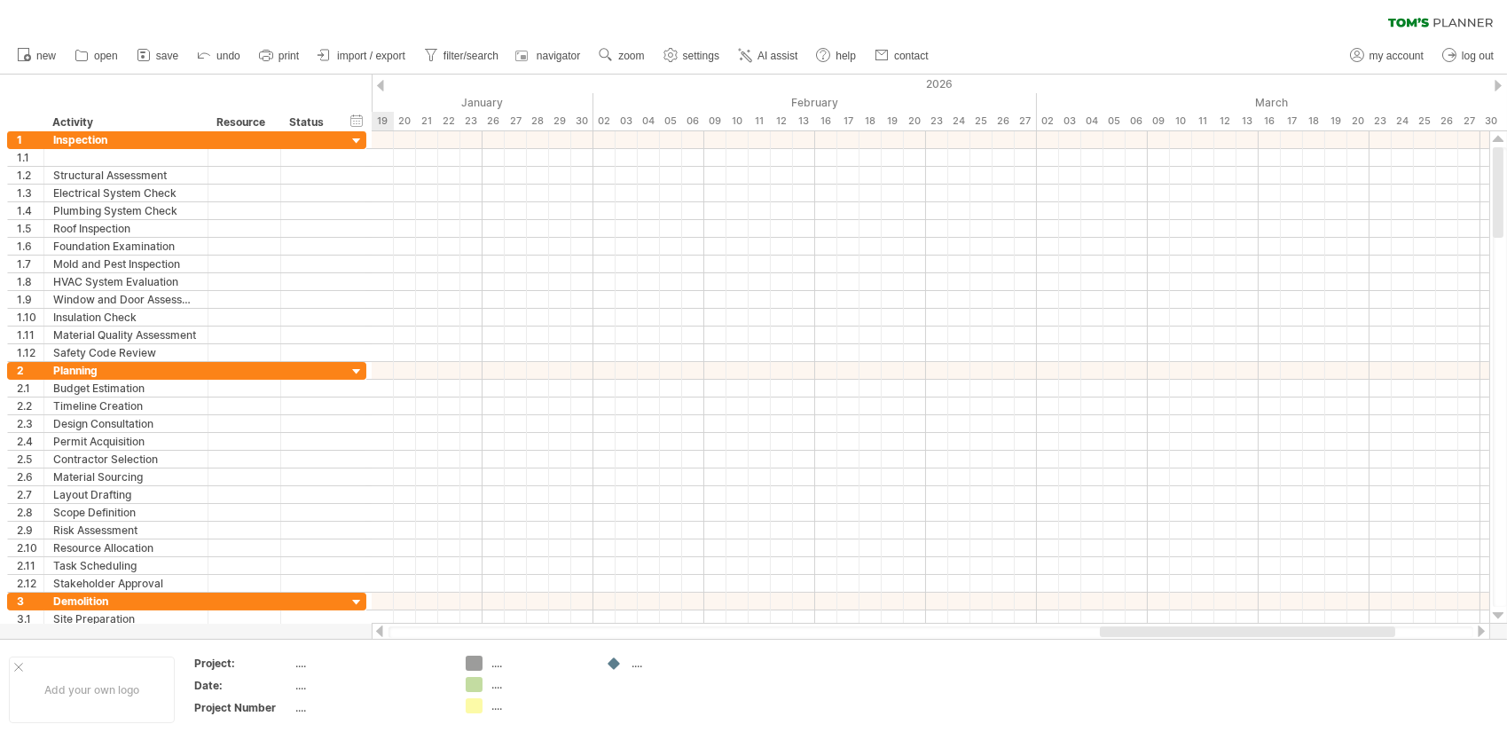
click at [1480, 631] on div at bounding box center [1482, 632] width 14 height 12
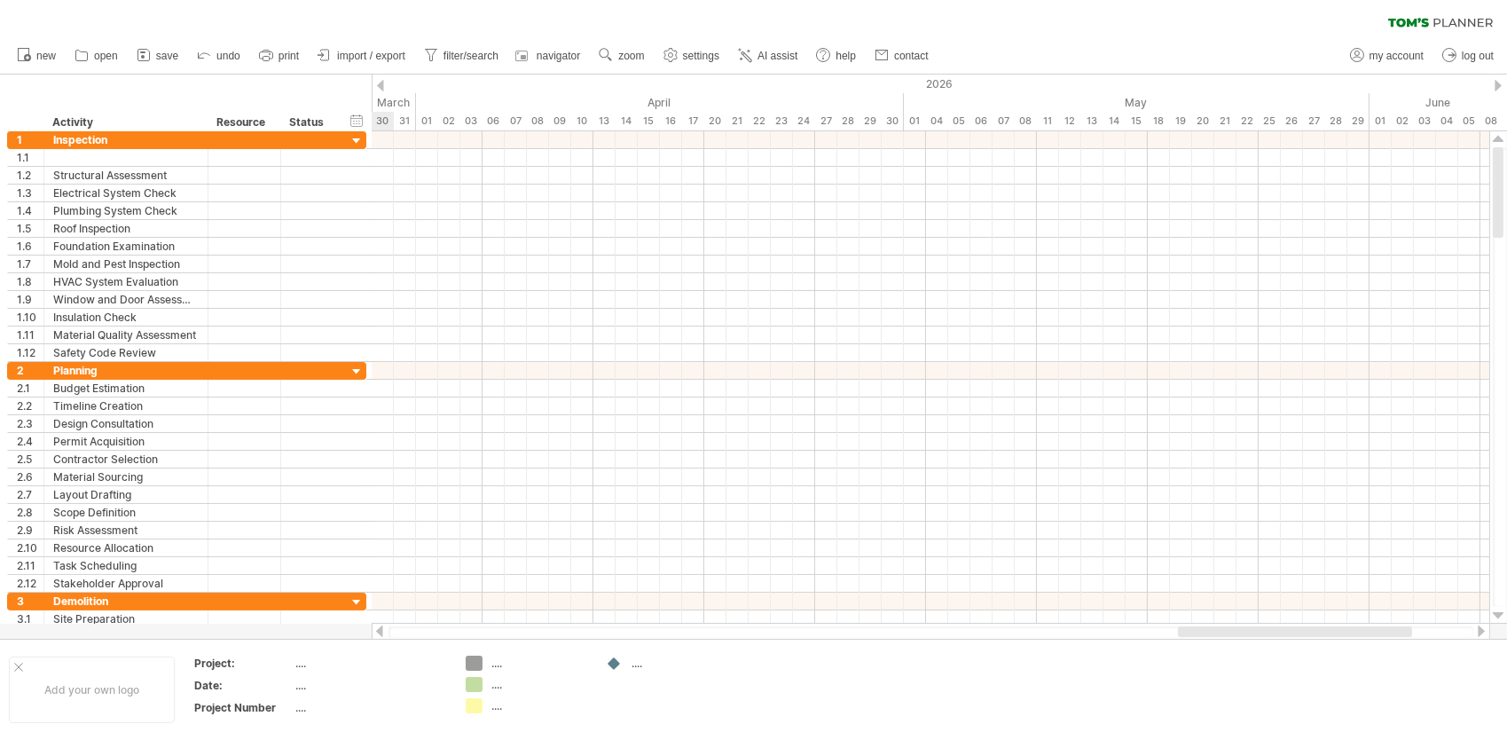
click at [1480, 631] on div at bounding box center [1482, 632] width 14 height 12
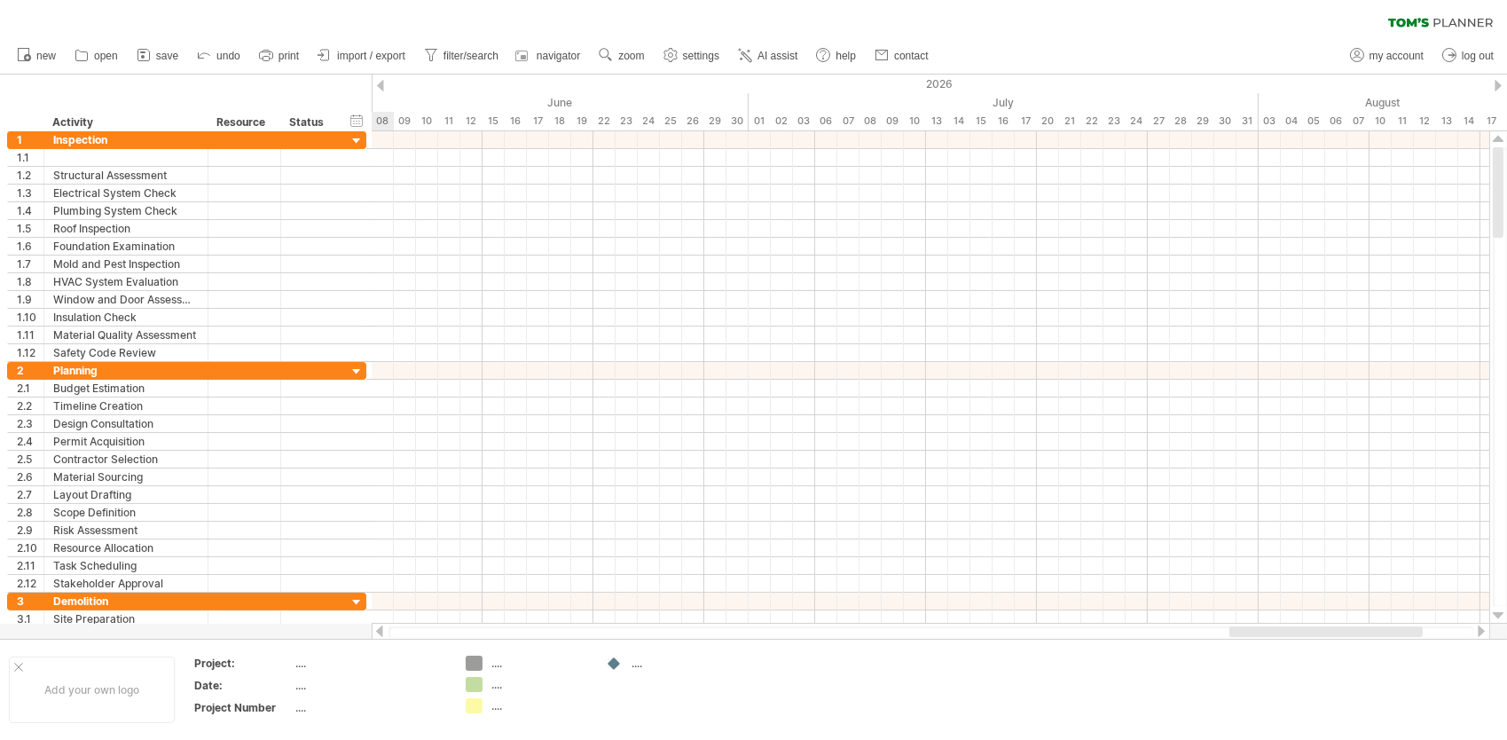
click at [1480, 631] on div at bounding box center [1482, 632] width 14 height 12
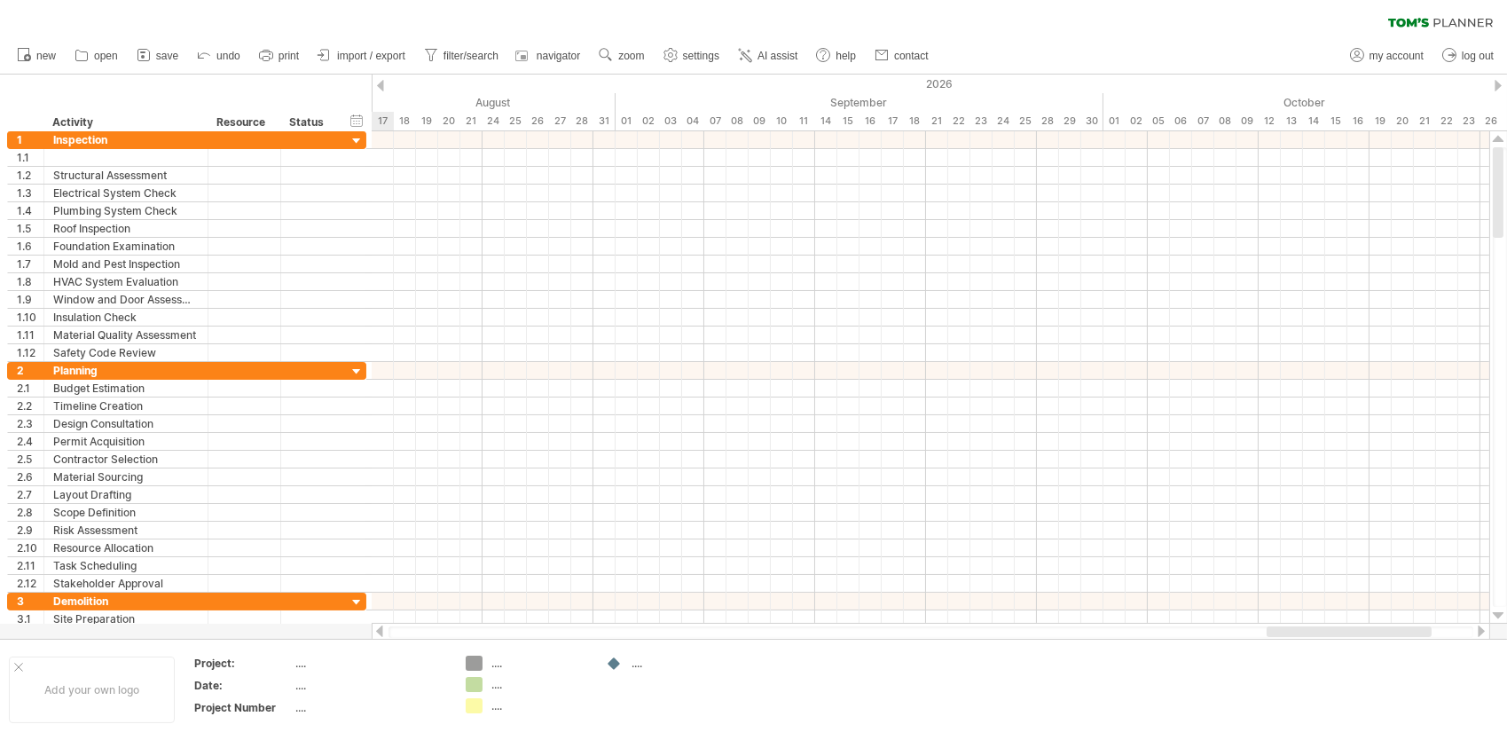
click at [1480, 631] on div at bounding box center [1482, 632] width 14 height 12
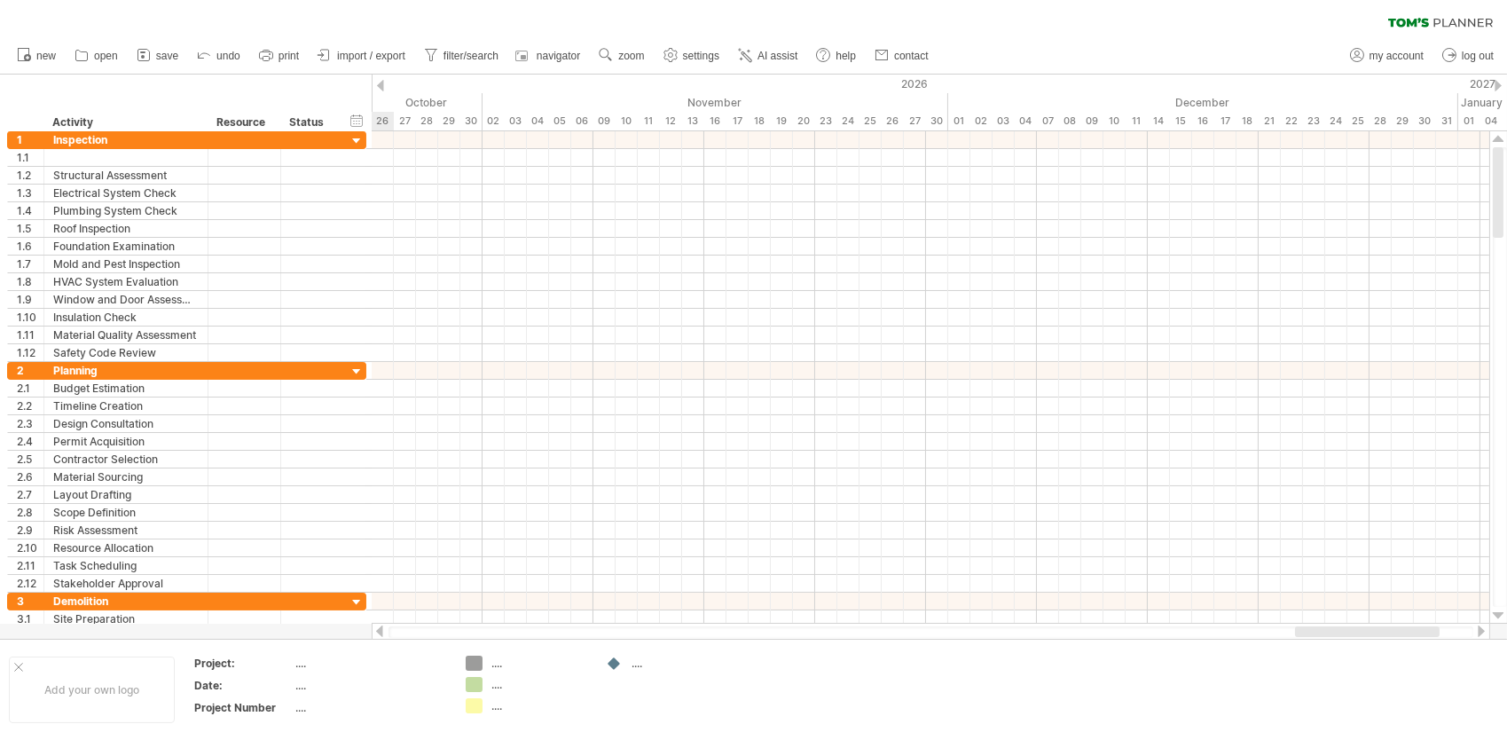
click at [1482, 631] on div at bounding box center [1482, 632] width 14 height 12
click at [1483, 631] on div at bounding box center [1482, 632] width 14 height 12
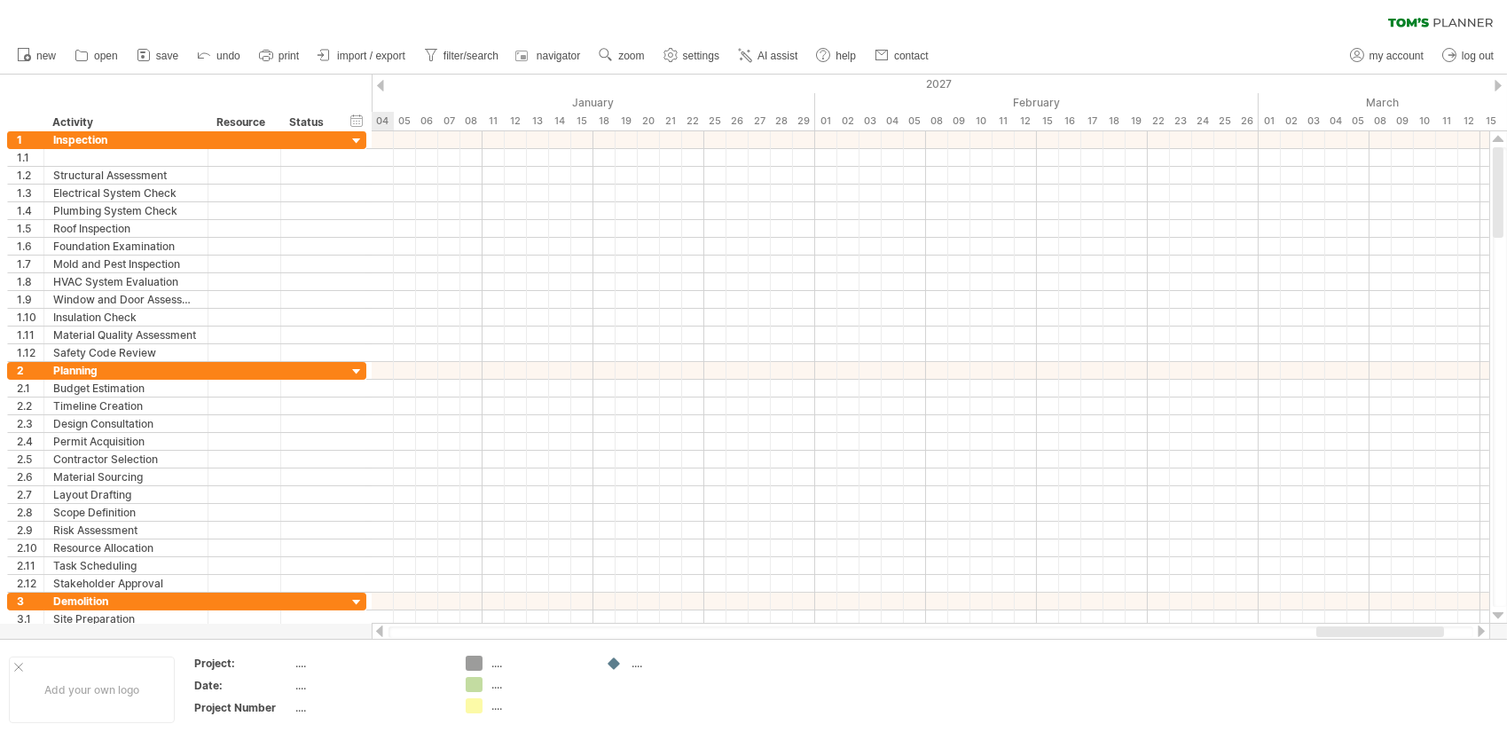
click at [1483, 631] on div at bounding box center [1482, 632] width 14 height 12
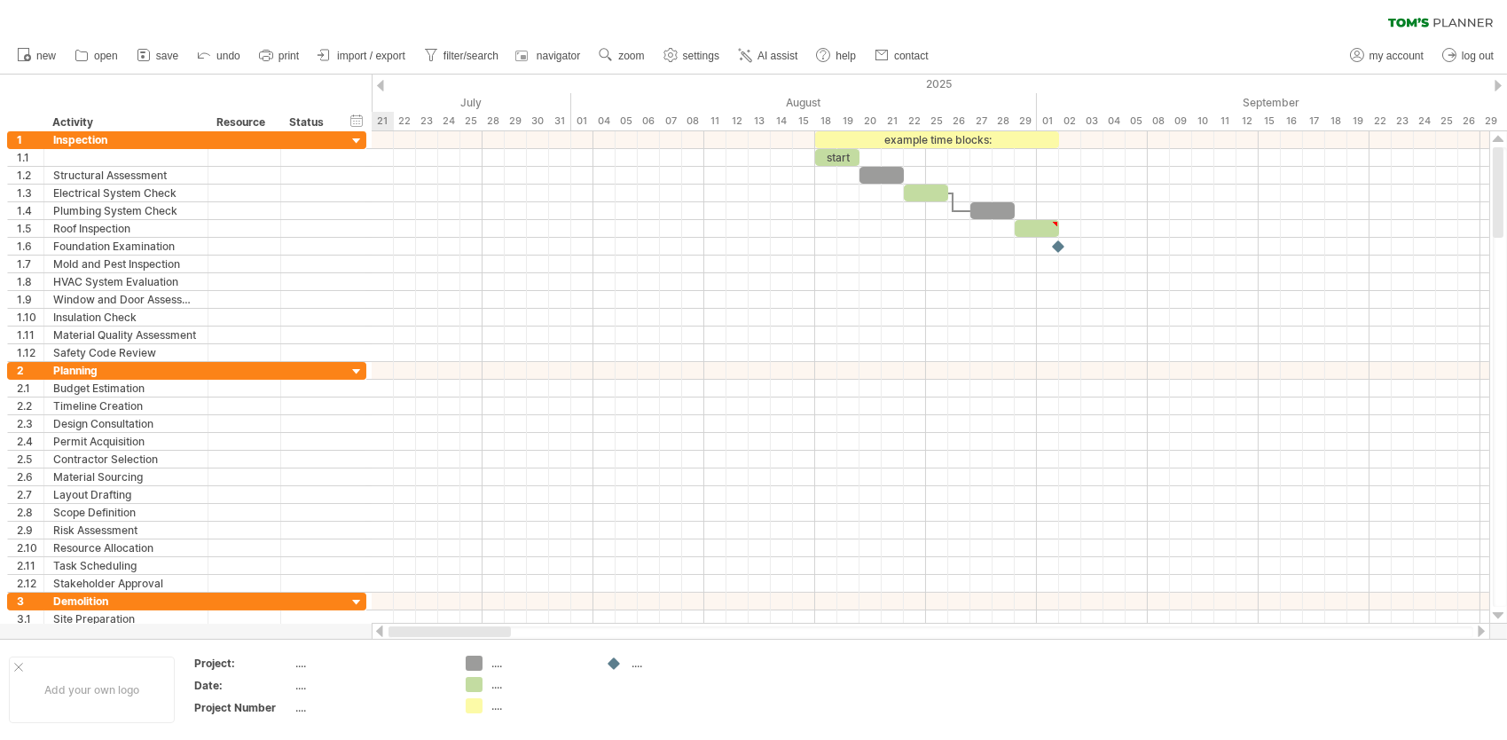
drag, startPoint x: 1392, startPoint y: 628, endPoint x: 380, endPoint y: 627, distance: 1012.4
click at [379, 628] on div at bounding box center [931, 632] width 1119 height 18
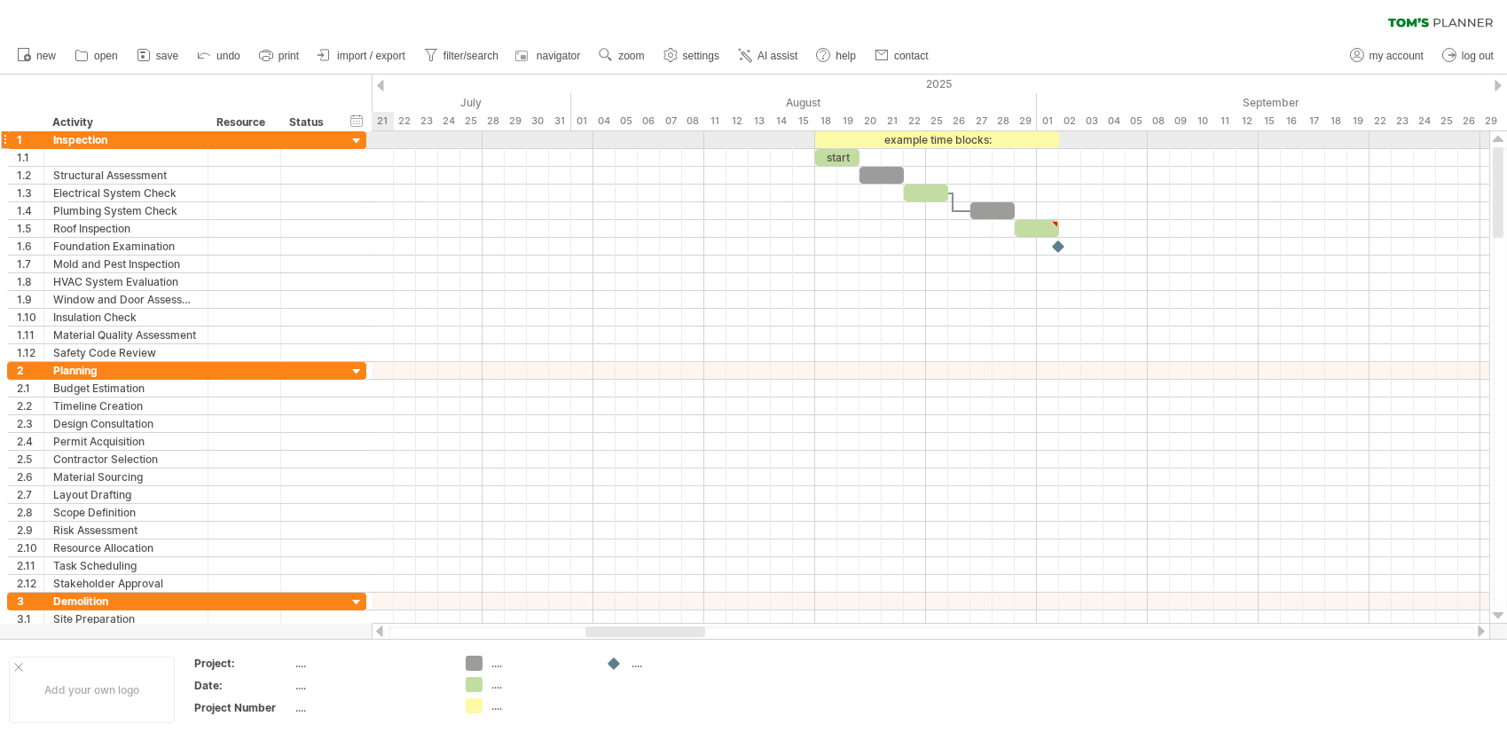
click at [356, 139] on div at bounding box center [357, 141] width 17 height 17
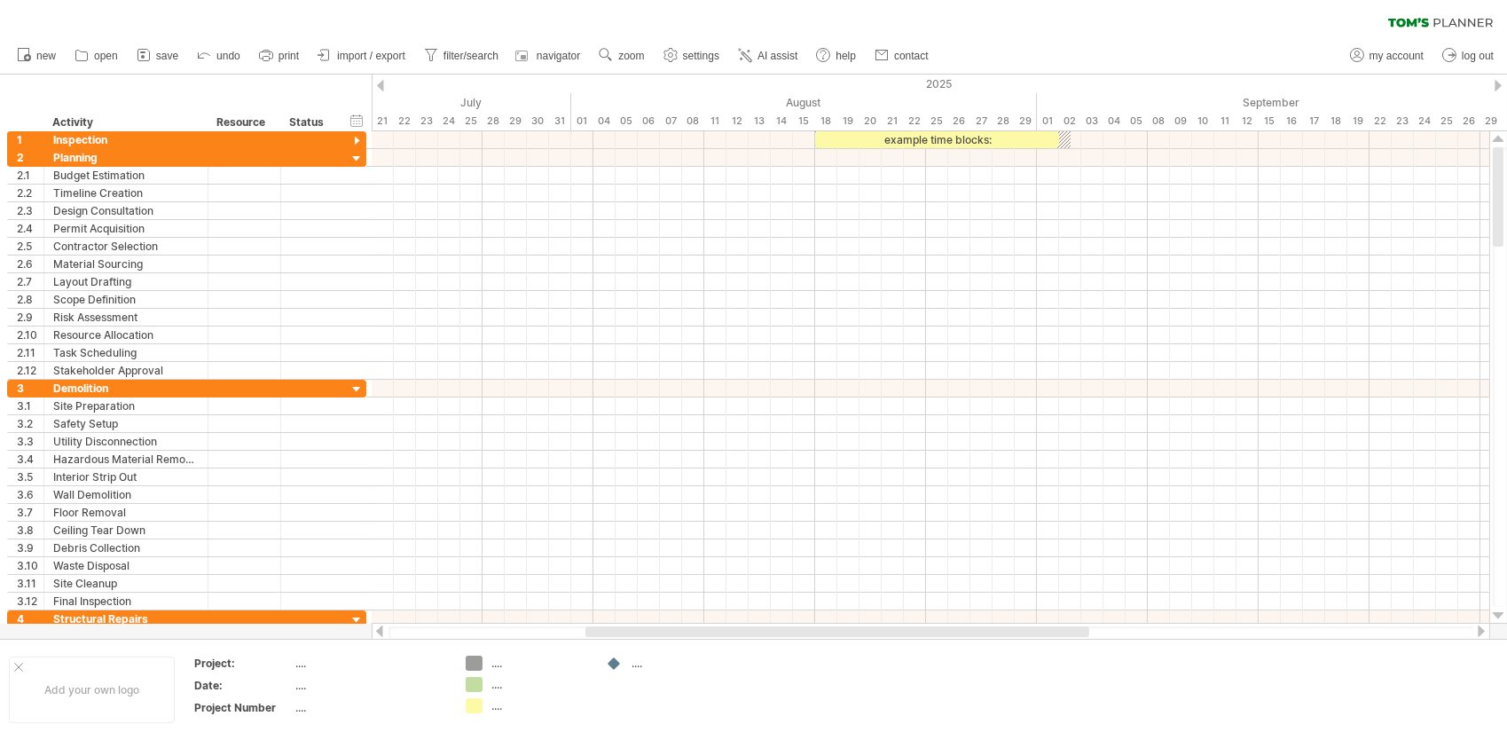
click at [380, 83] on div at bounding box center [380, 86] width 7 height 12
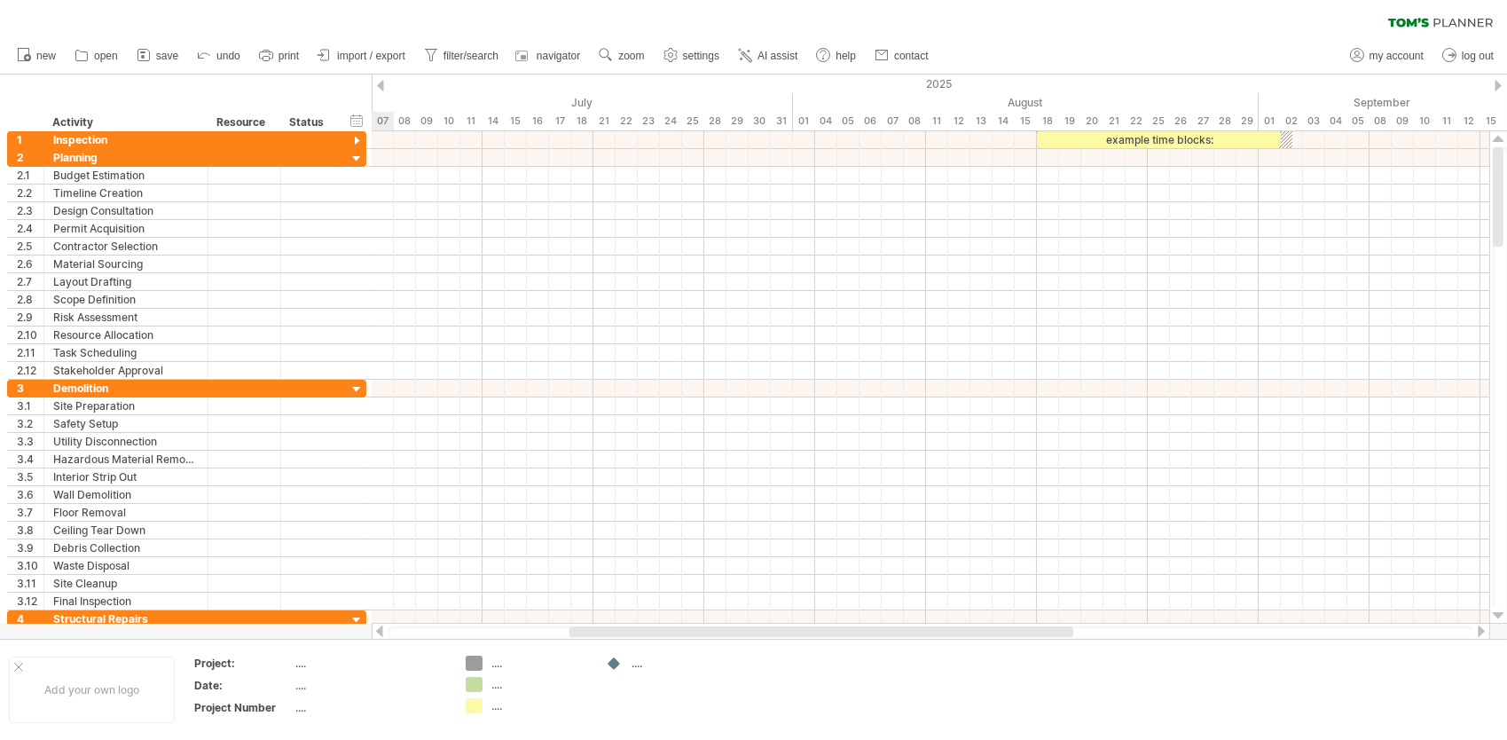
click at [380, 83] on div at bounding box center [380, 86] width 7 height 12
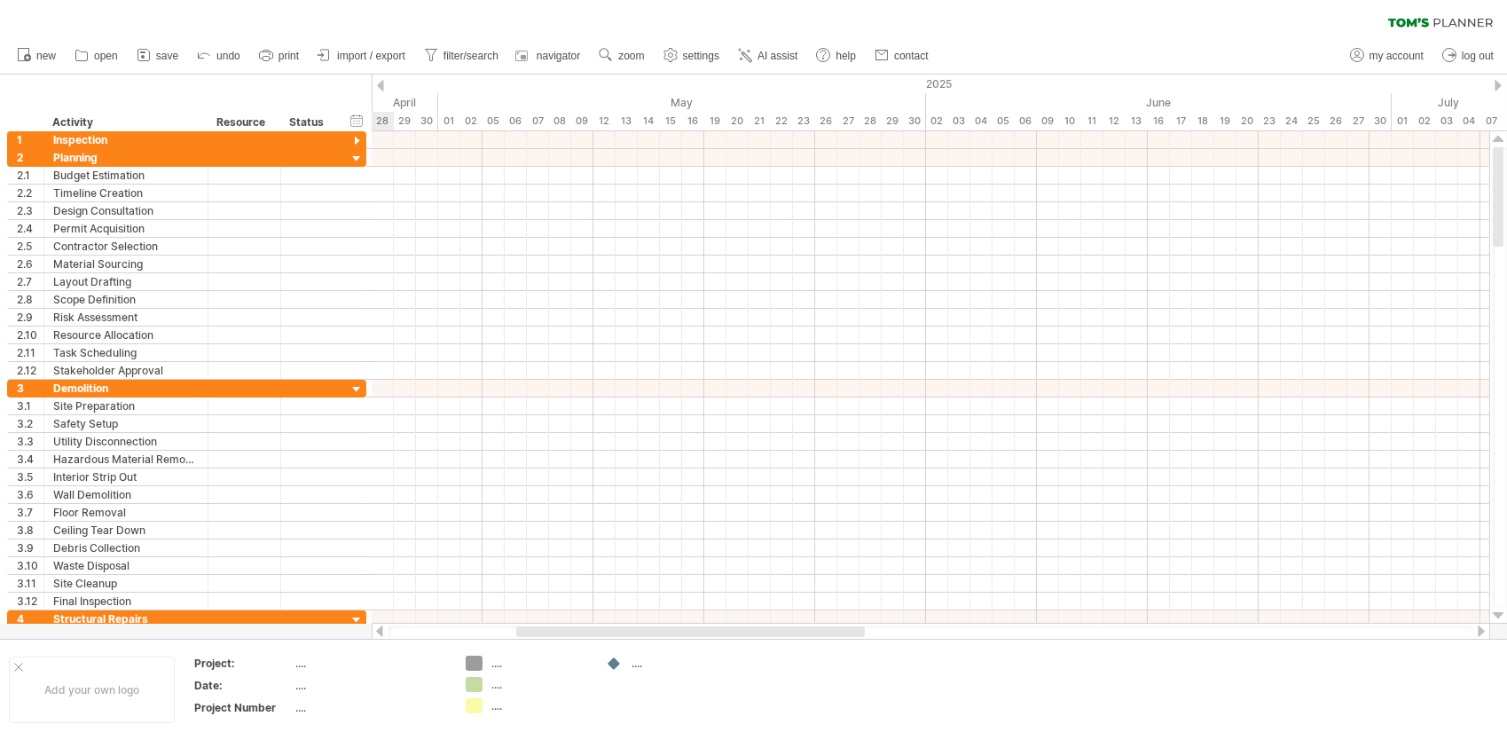
click at [380, 83] on div at bounding box center [380, 86] width 7 height 12
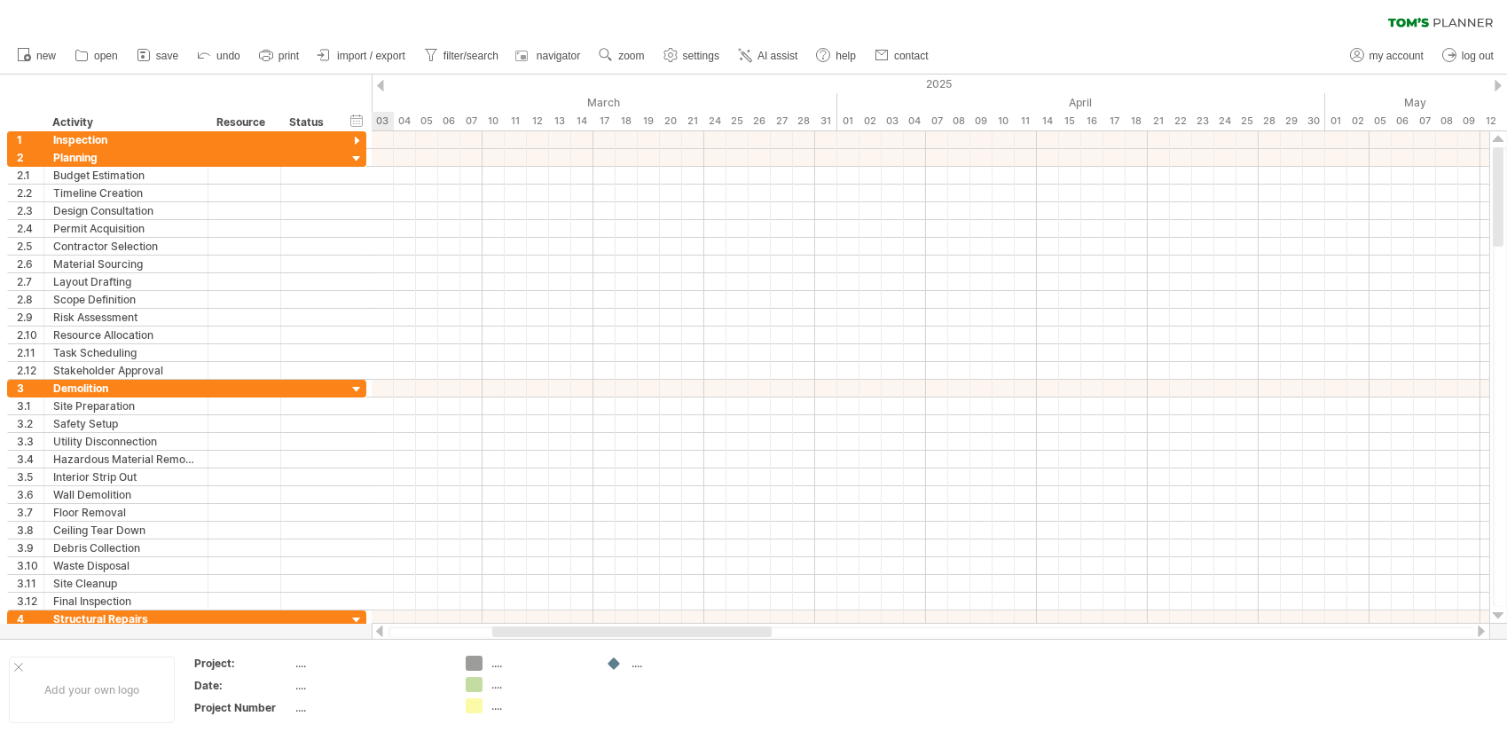
click at [380, 83] on div at bounding box center [380, 86] width 7 height 12
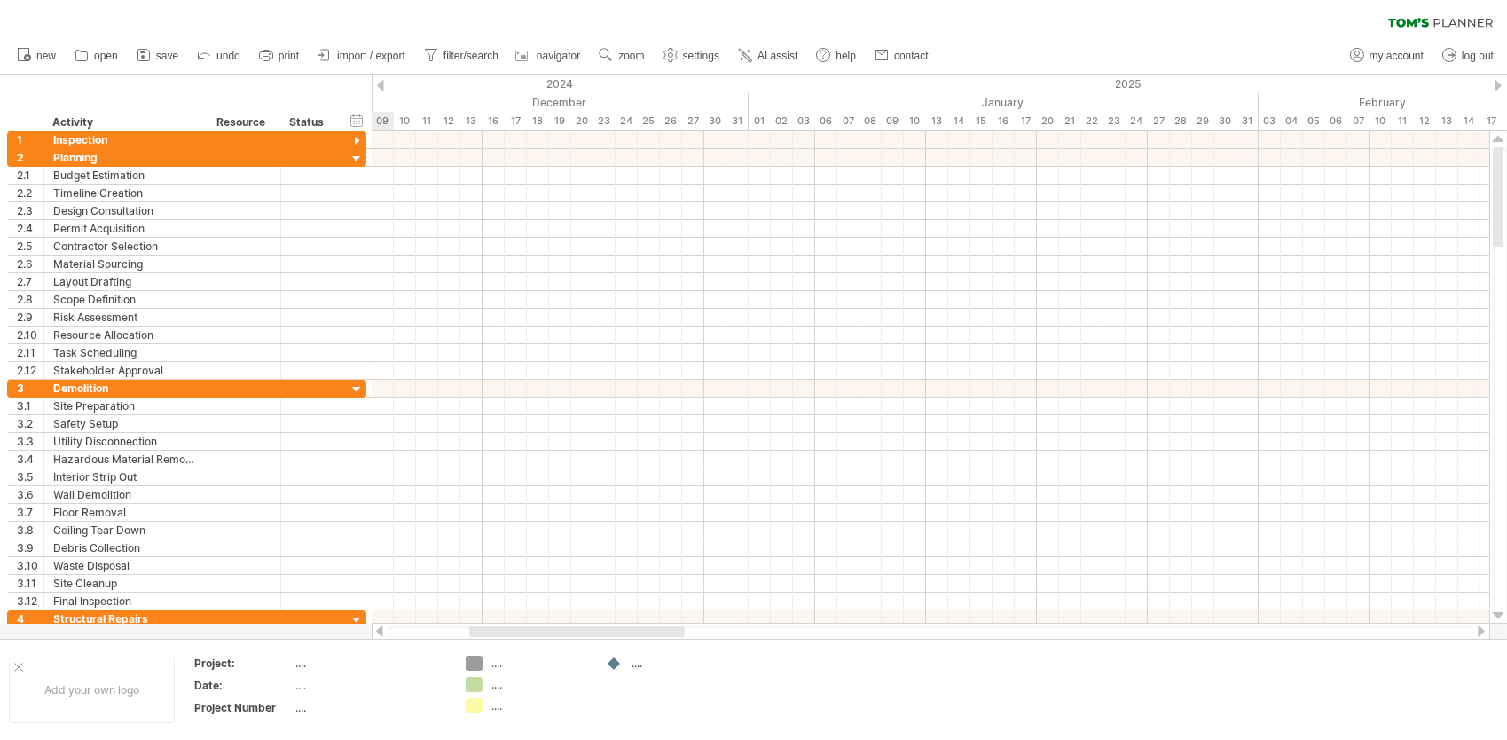
click at [380, 83] on div at bounding box center [380, 86] width 7 height 12
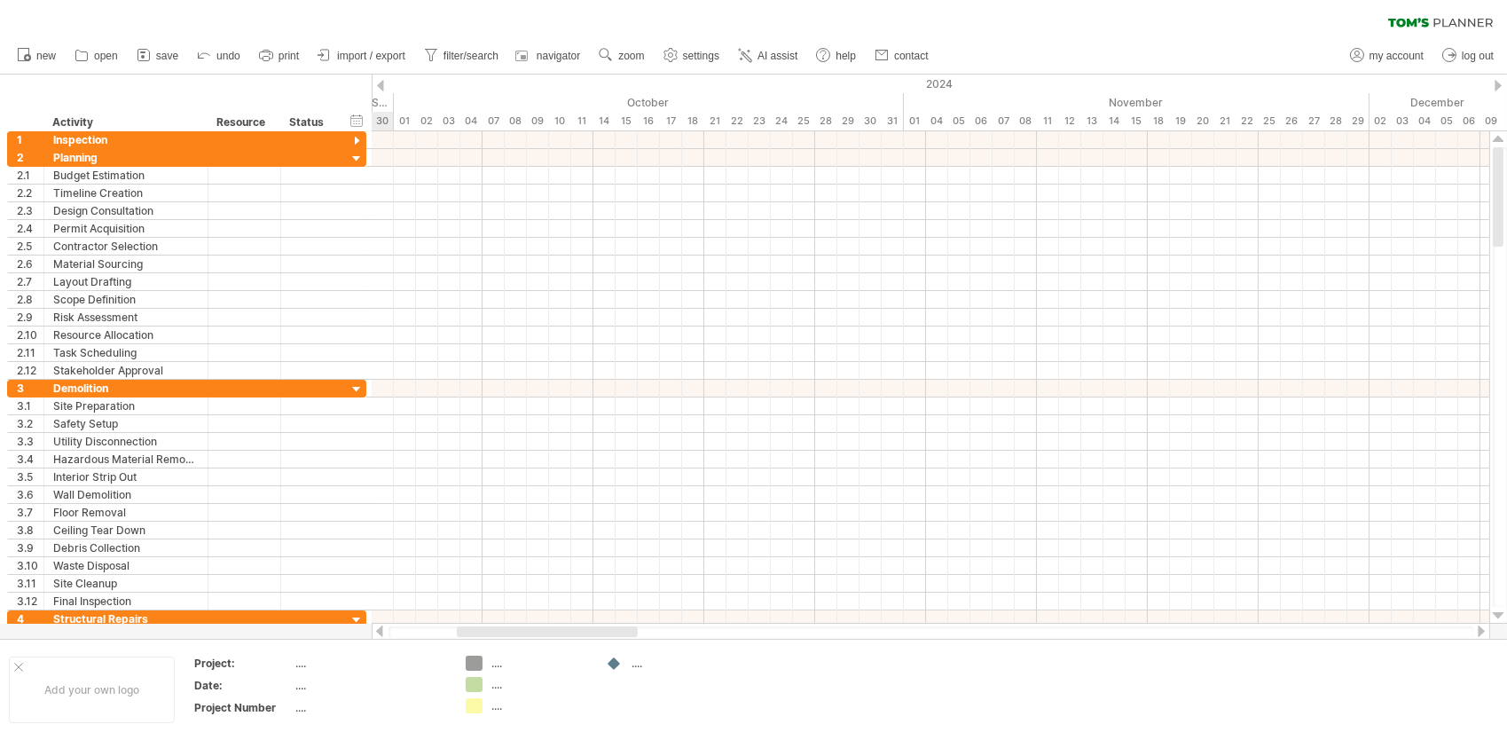
click at [380, 83] on div at bounding box center [380, 86] width 7 height 12
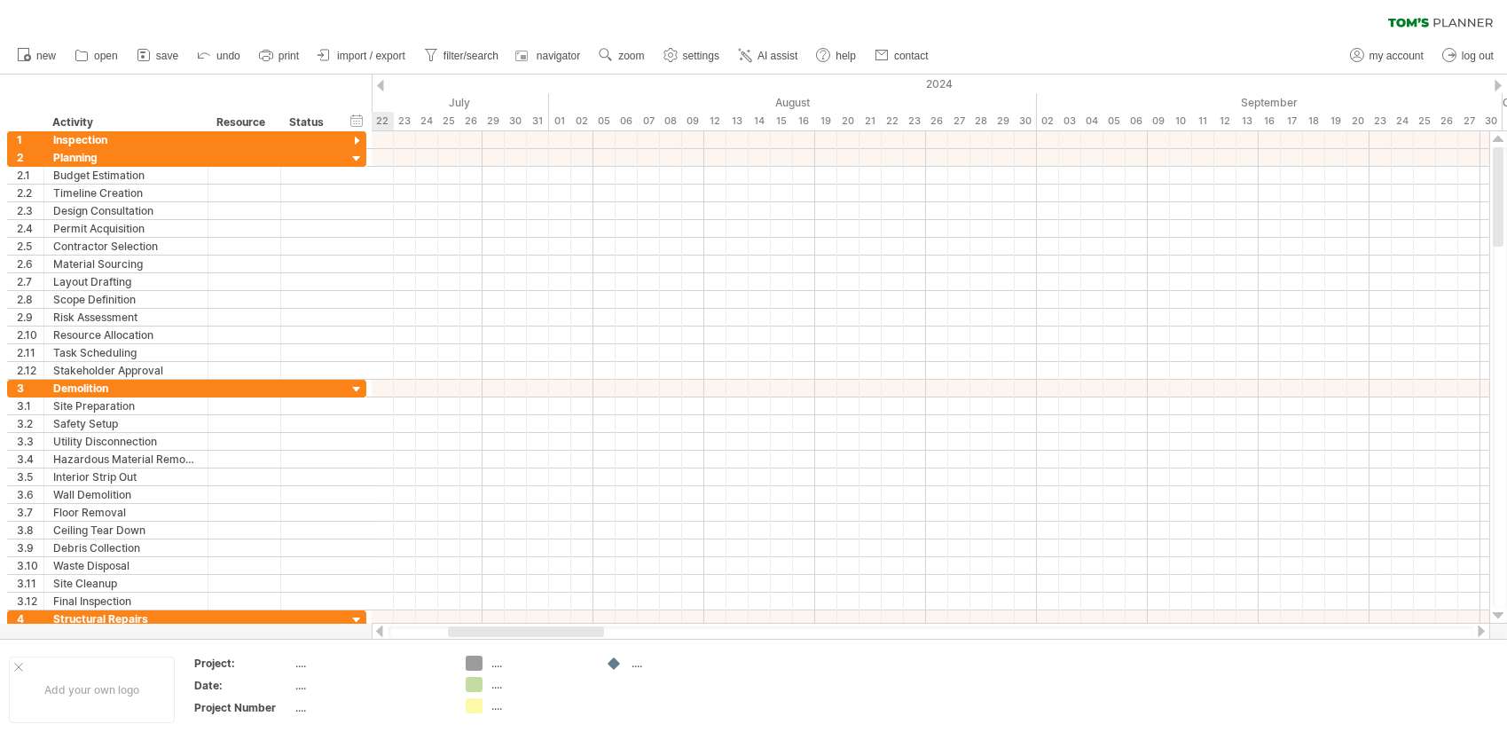
click at [380, 83] on div at bounding box center [380, 86] width 7 height 12
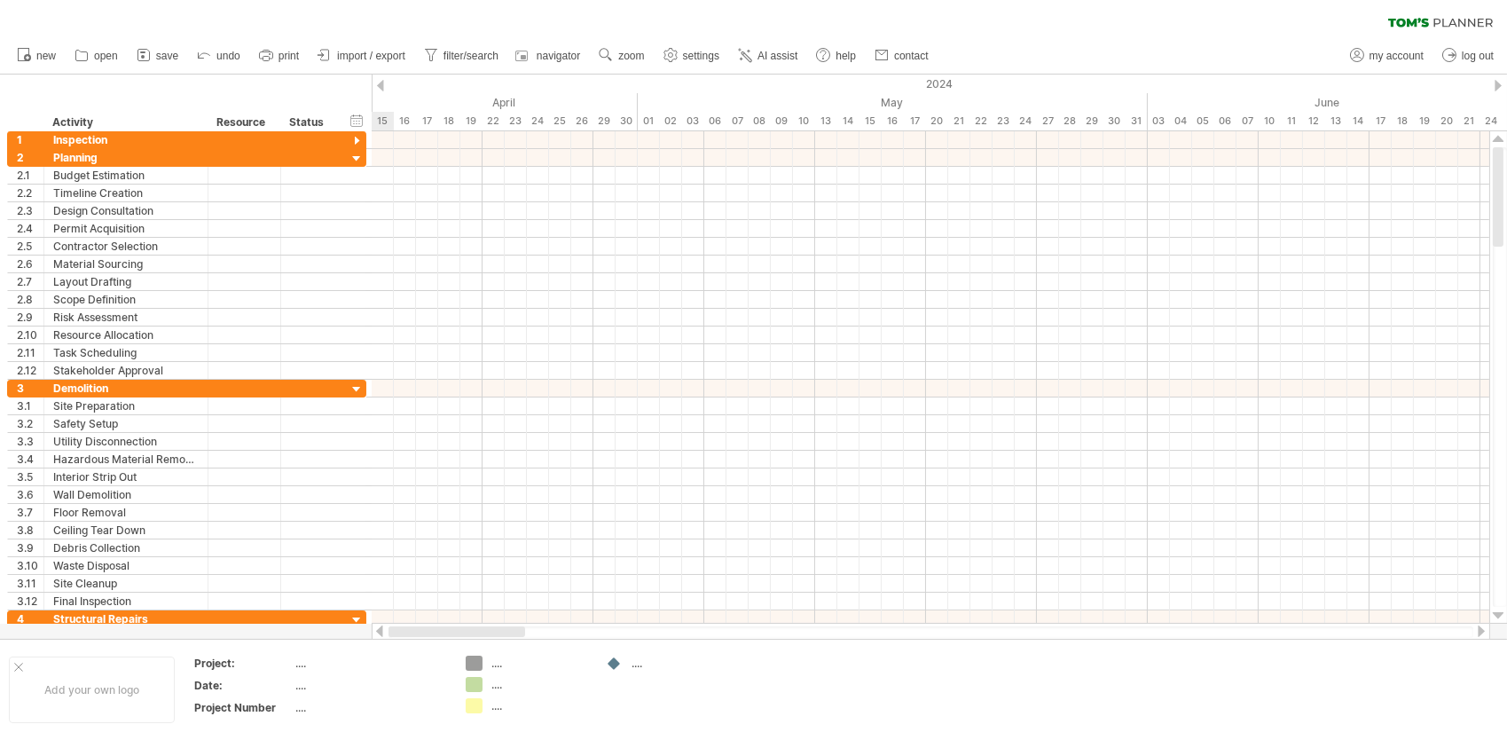
drag, startPoint x: 468, startPoint y: 629, endPoint x: 359, endPoint y: 622, distance: 109.4
click at [357, 630] on div "Trying to reach [DOMAIN_NAME] Connected again... 0% clear filter new 1" at bounding box center [753, 370] width 1507 height 740
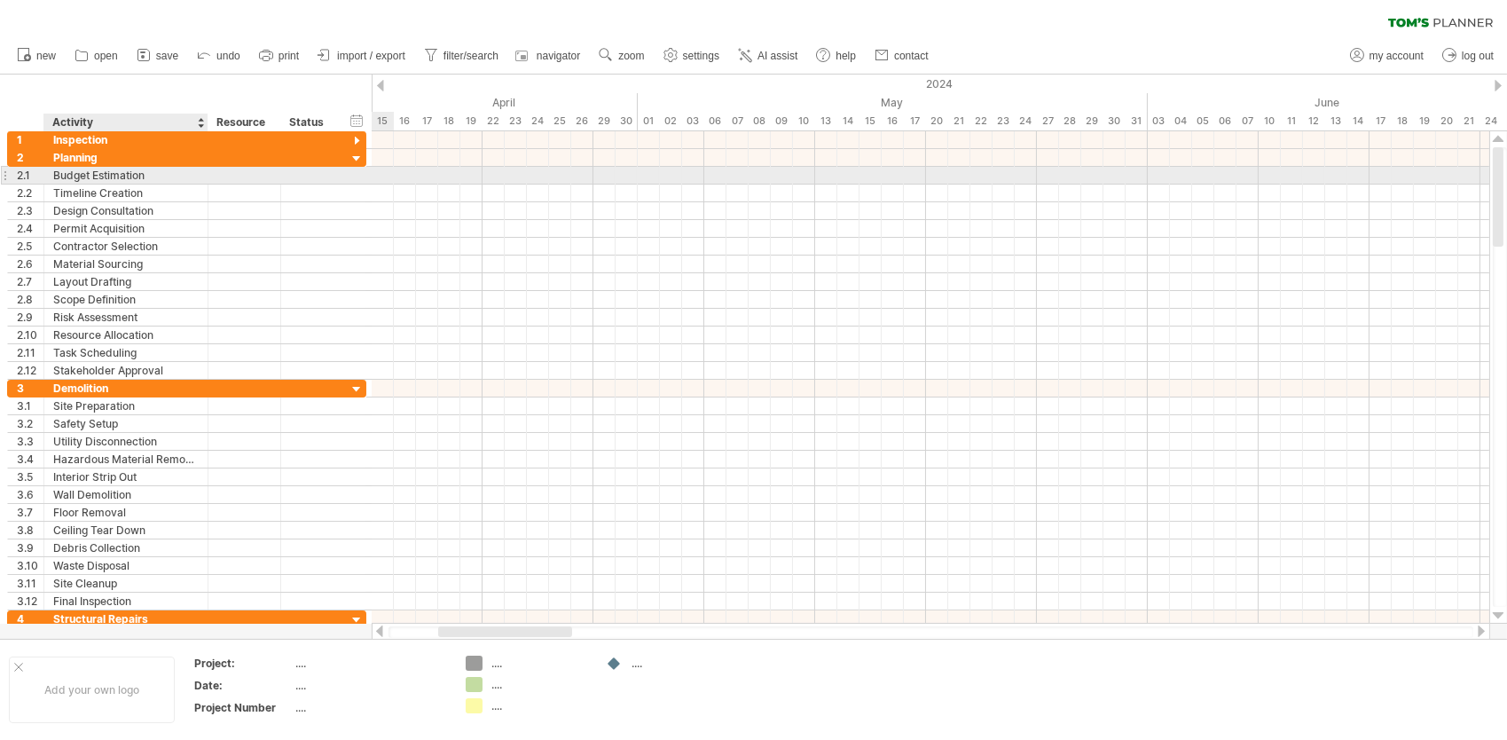
click at [138, 174] on div "Budget Estimation" at bounding box center [126, 175] width 146 height 17
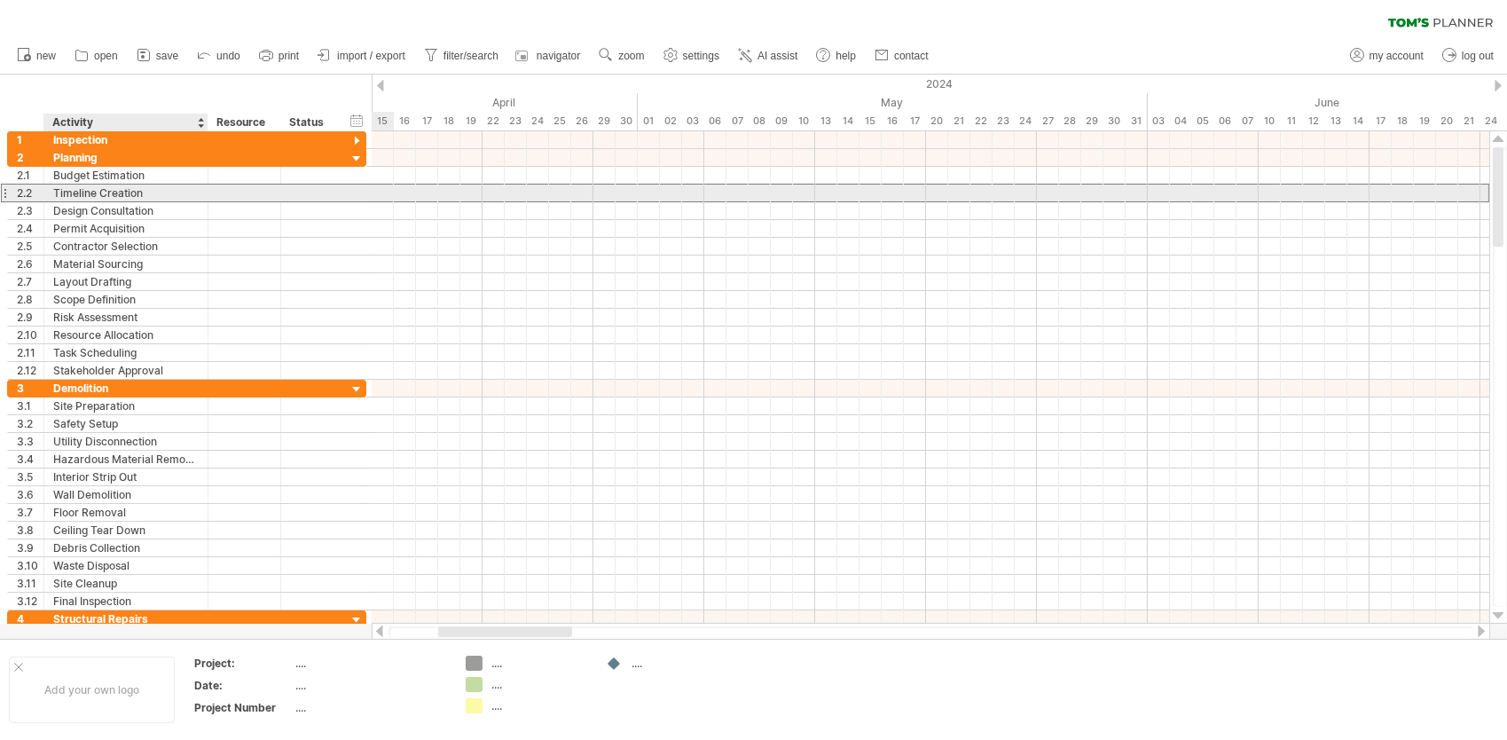
click at [115, 194] on div "Timeline Creation" at bounding box center [126, 193] width 146 height 17
click at [496, 193] on div at bounding box center [931, 194] width 1118 height 18
click at [500, 193] on div at bounding box center [931, 194] width 1118 height 18
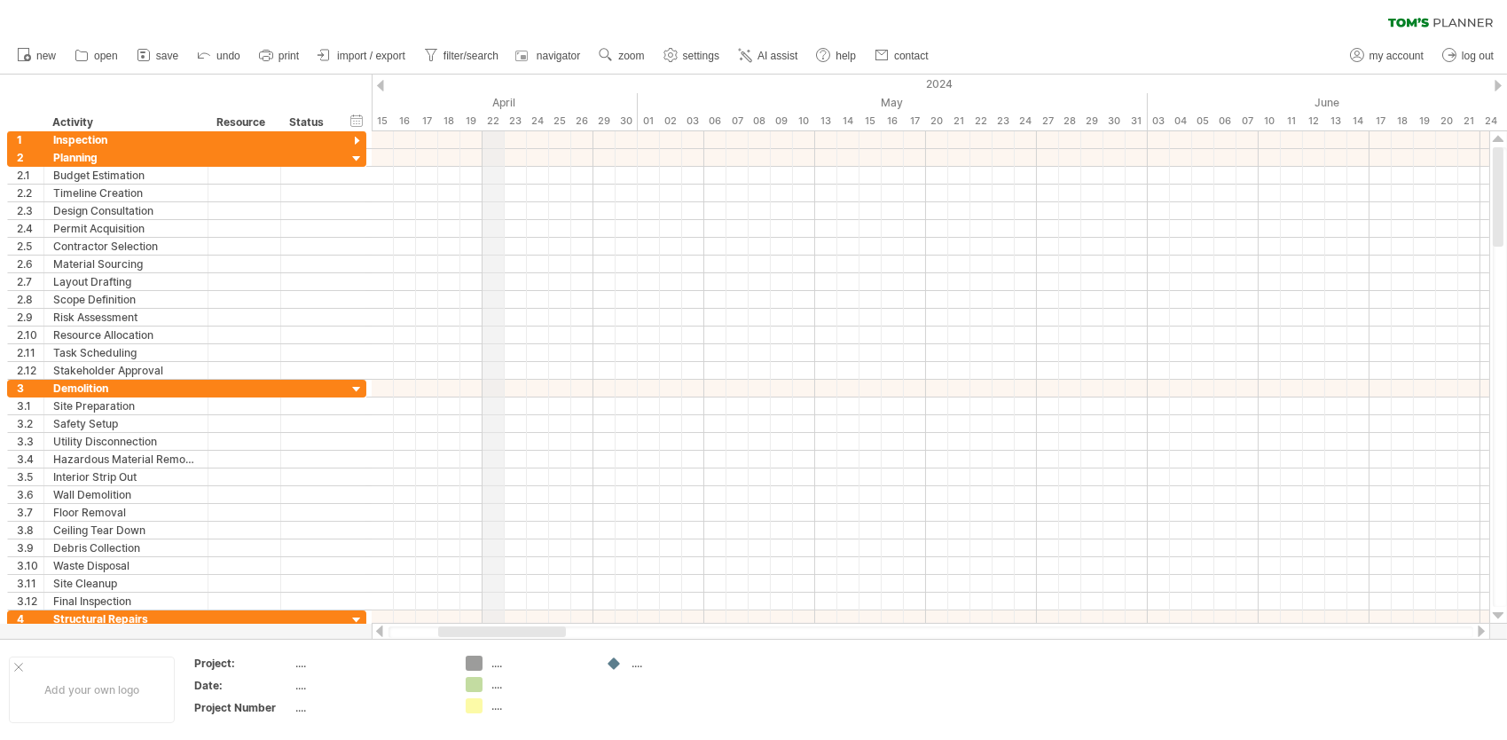
click at [494, 122] on div "22" at bounding box center [494, 121] width 22 height 19
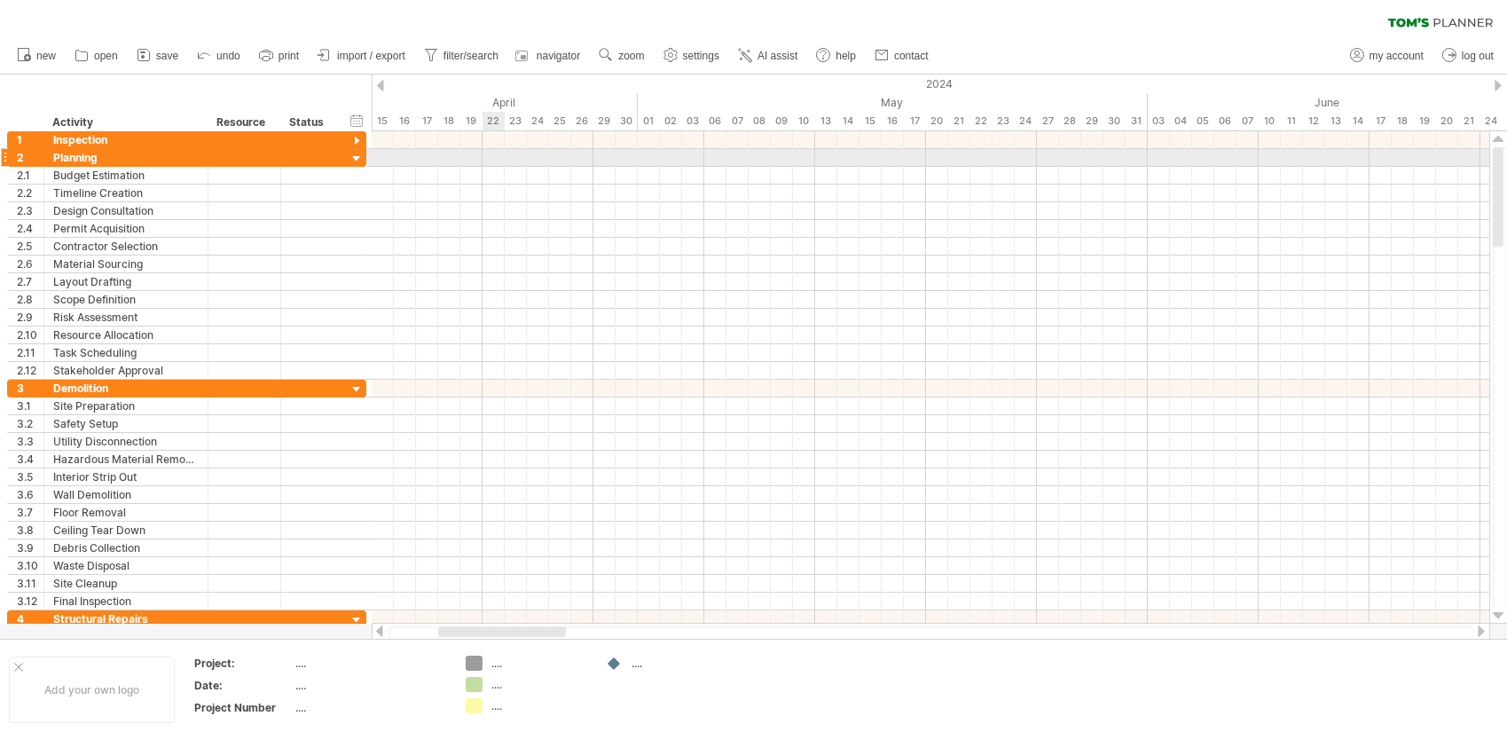
click at [491, 154] on div at bounding box center [931, 158] width 1118 height 18
click at [376, 158] on div at bounding box center [931, 158] width 1118 height 18
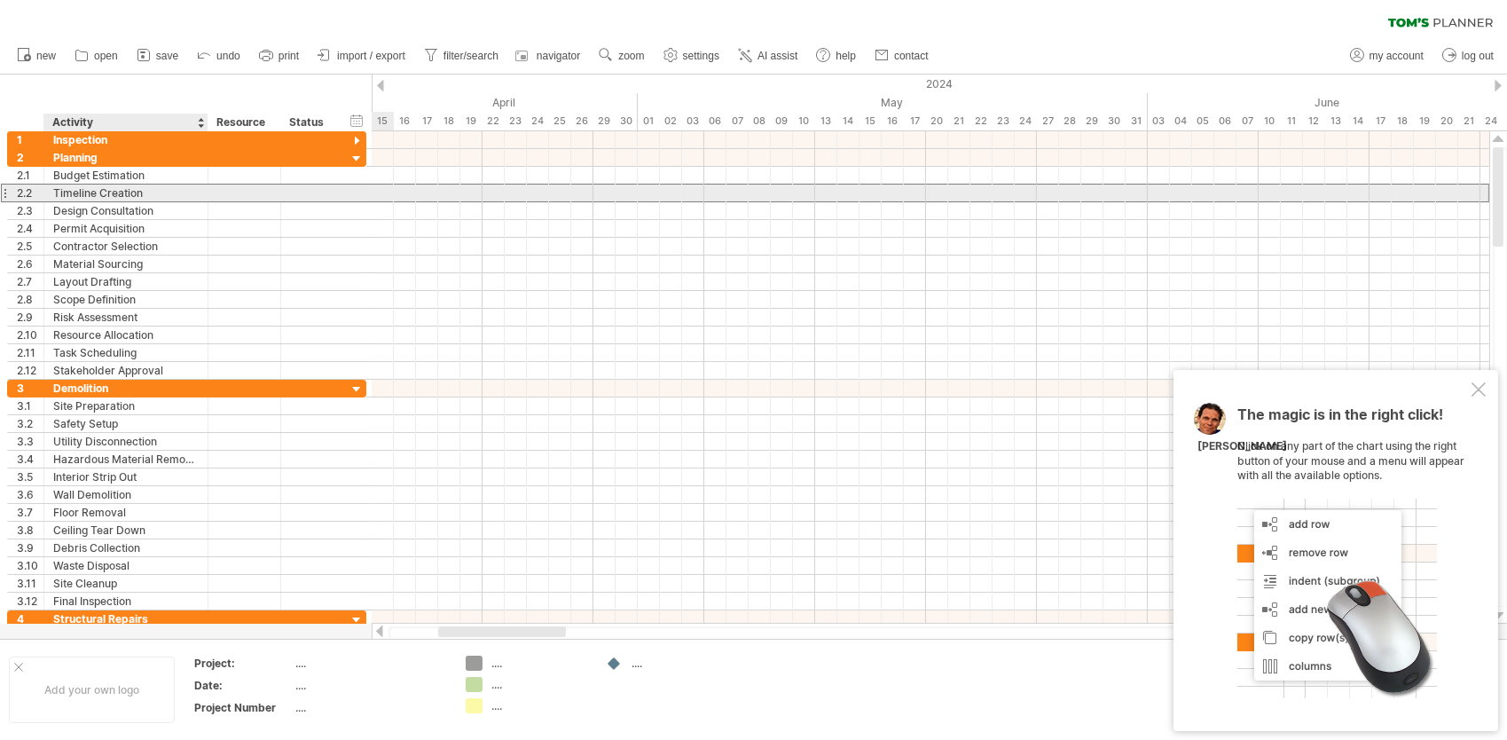
click at [156, 195] on div "Timeline Creation" at bounding box center [126, 193] width 146 height 17
click at [544, 189] on div "add time block" at bounding box center [568, 190] width 122 height 28
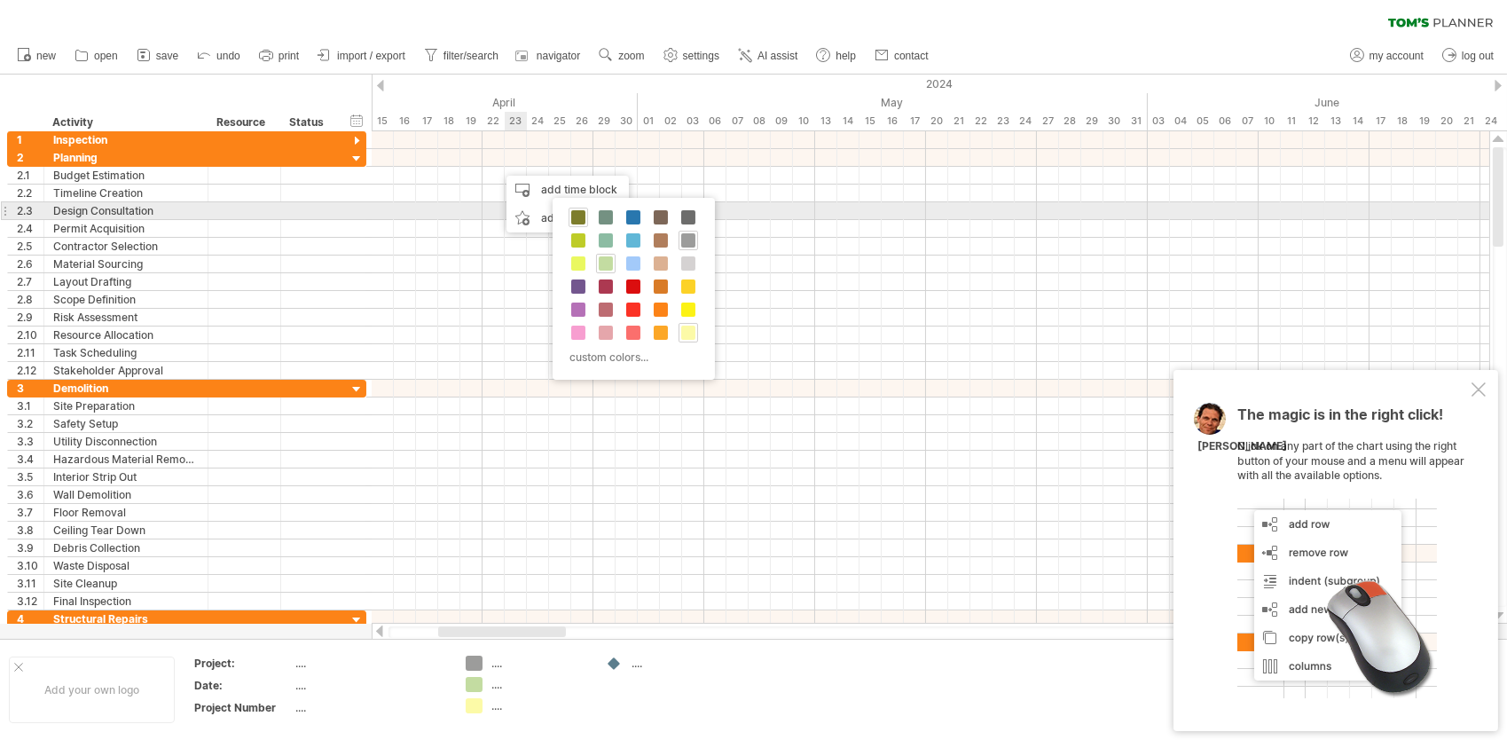
click at [577, 214] on span at bounding box center [578, 217] width 14 height 14
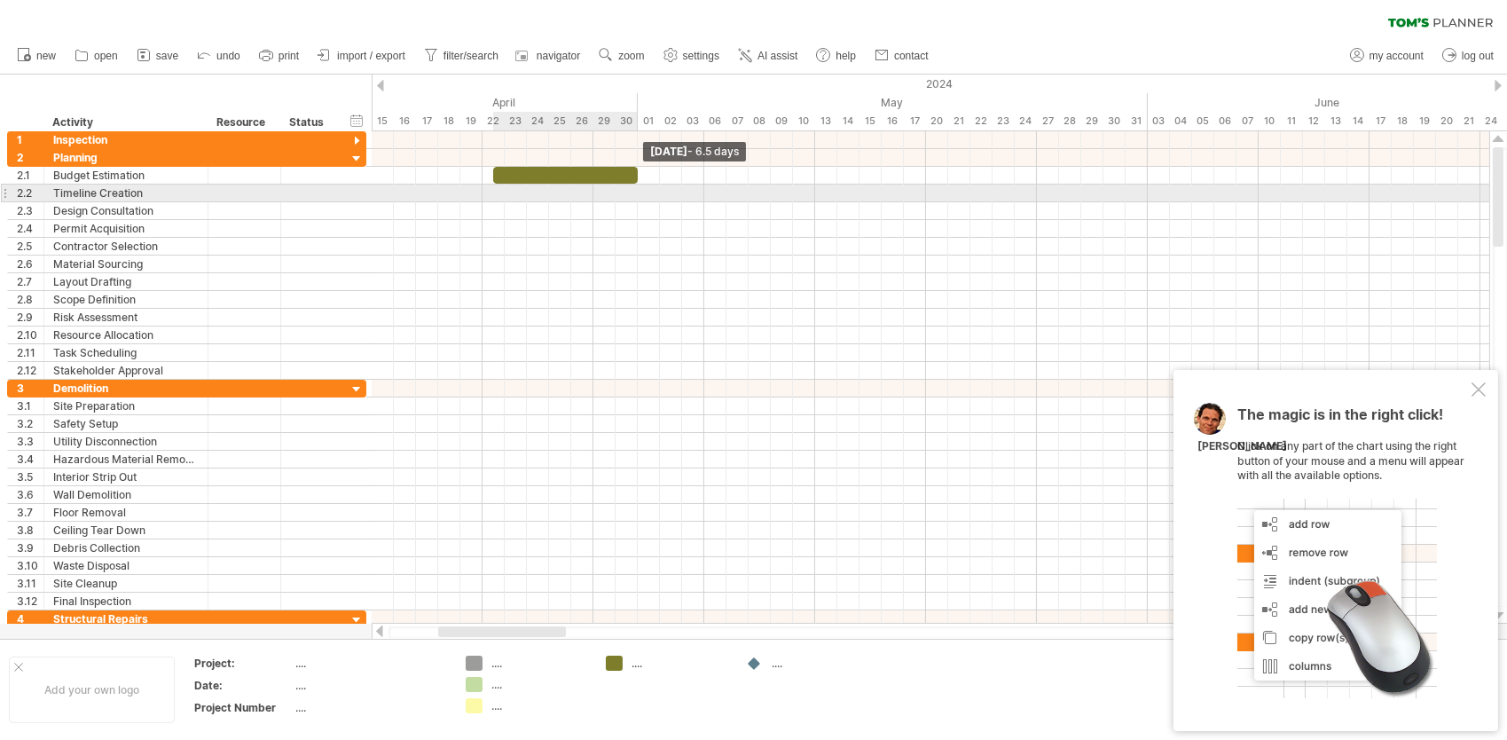
drag, startPoint x: 515, startPoint y: 174, endPoint x: 638, endPoint y: 189, distance: 124.2
click at [637, 189] on div "example time blocks: start [DATE] - 6.5 days" at bounding box center [931, 377] width 1118 height 492
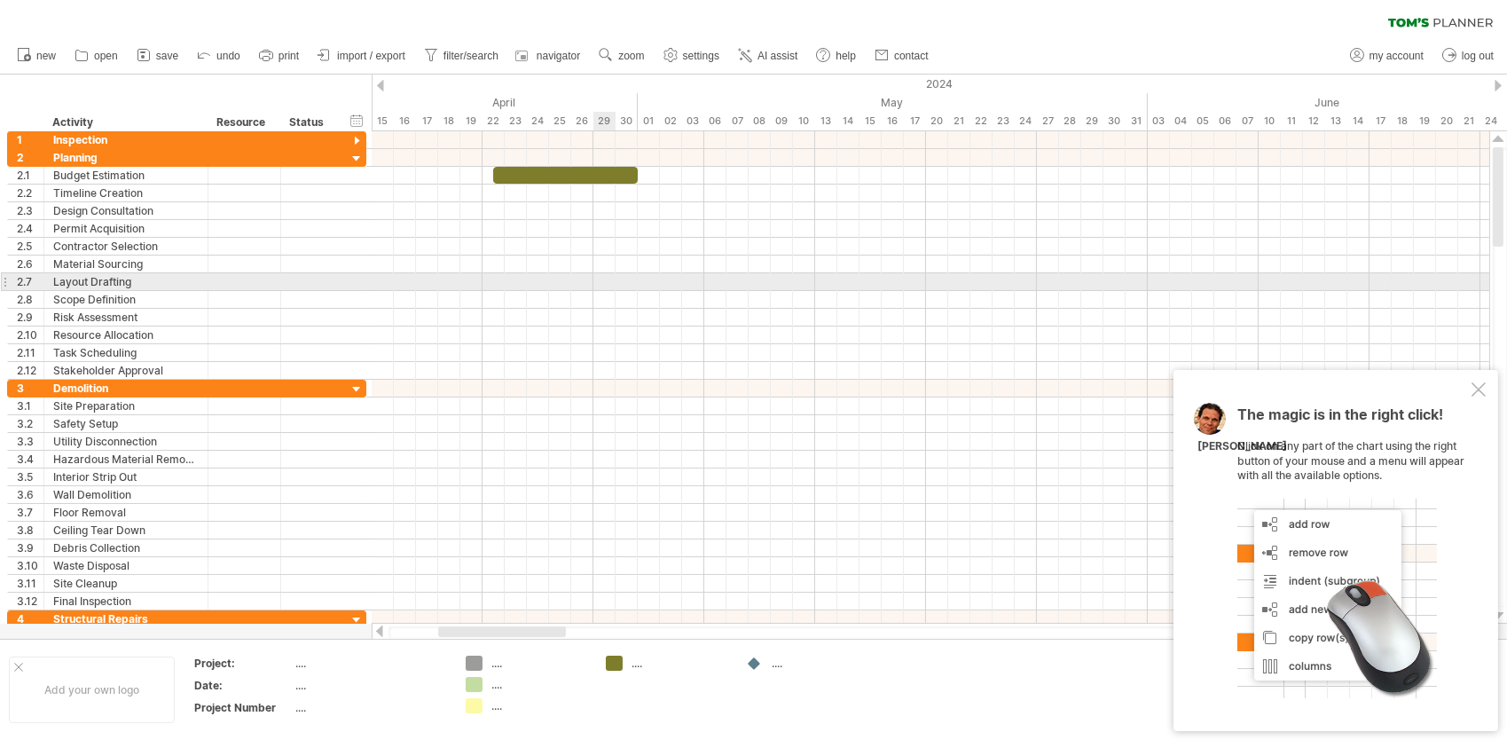
click at [605, 279] on div at bounding box center [931, 282] width 1118 height 18
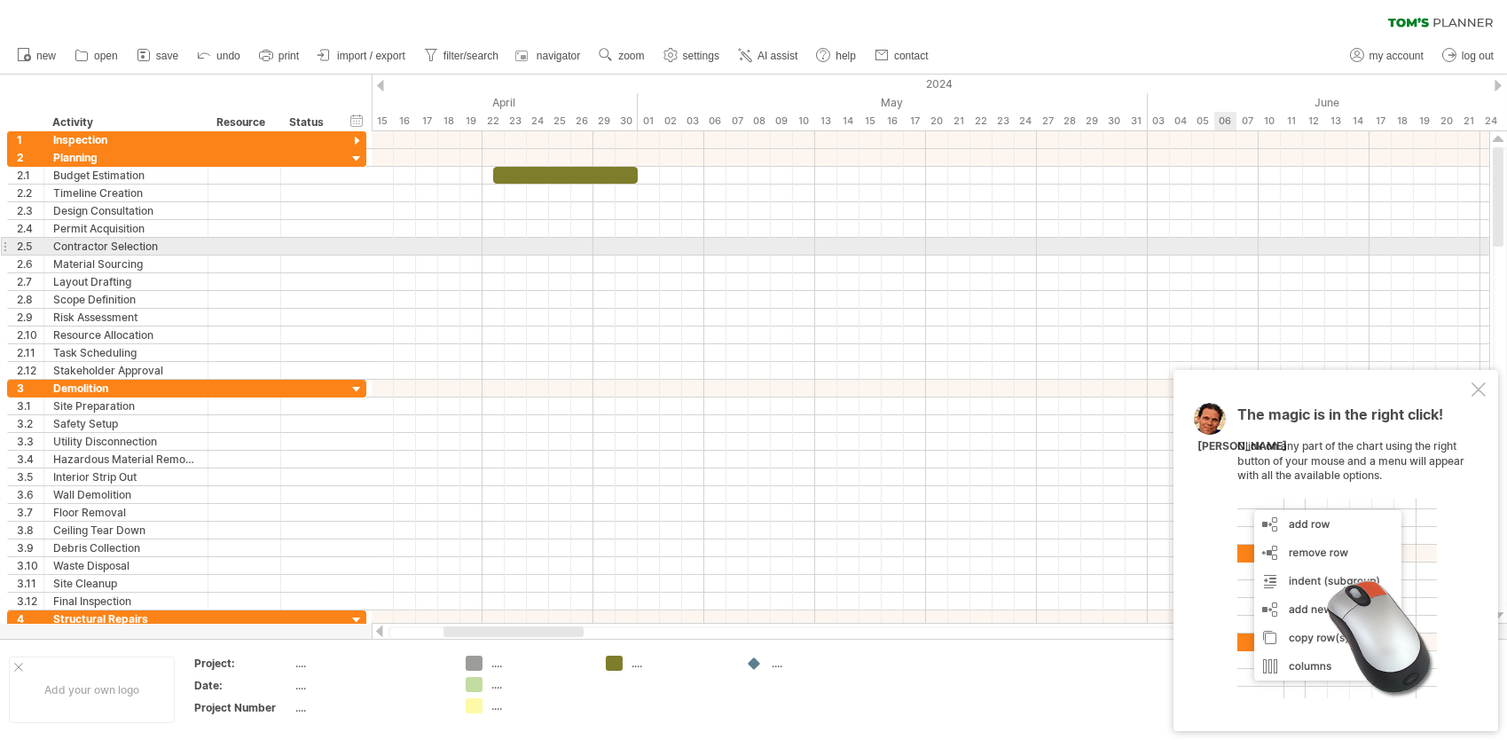
click at [1232, 256] on div at bounding box center [931, 265] width 1118 height 18
